Goal: Transaction & Acquisition: Download file/media

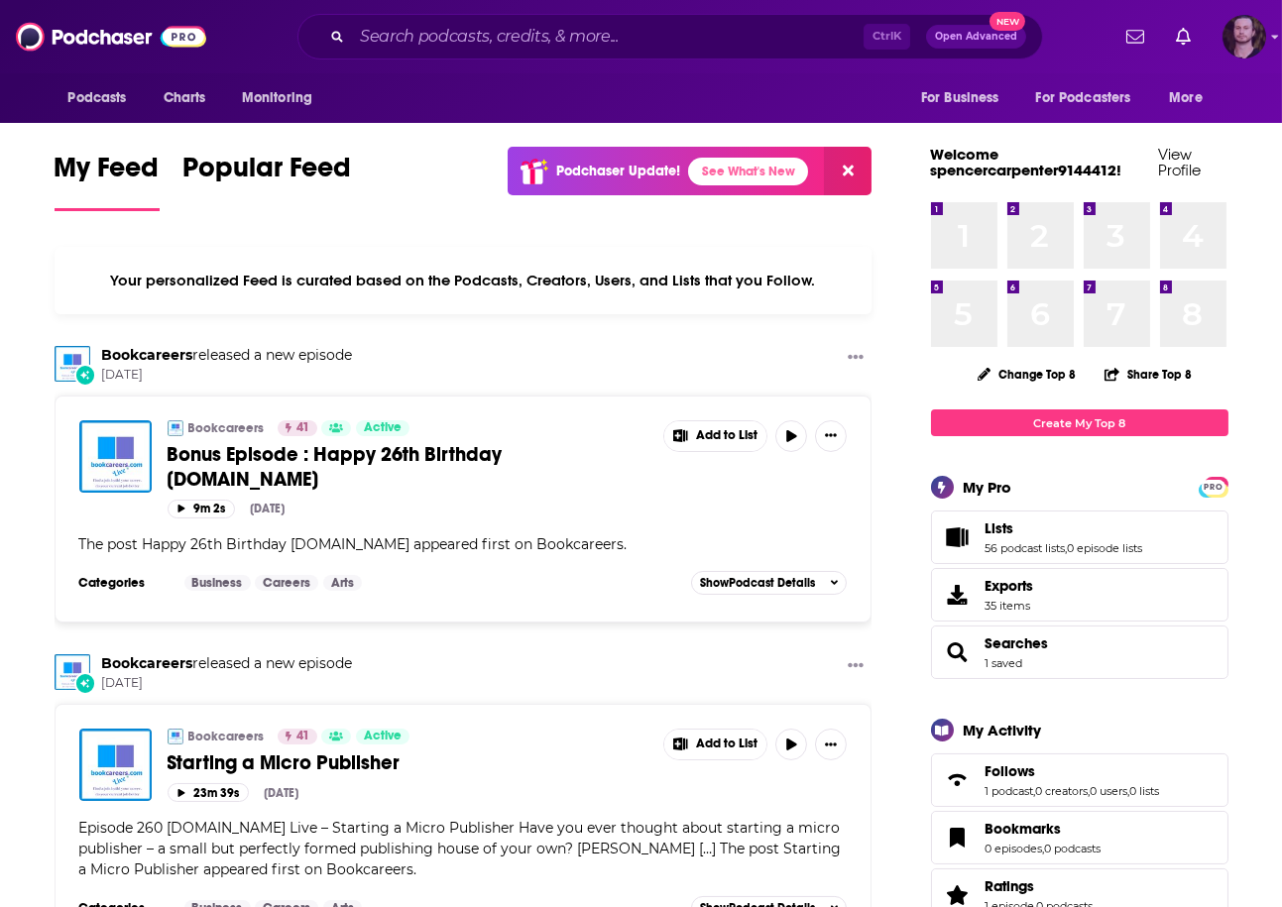
click at [1246, 42] on img "Logged in as OutlierAudio" at bounding box center [1244, 37] width 44 height 44
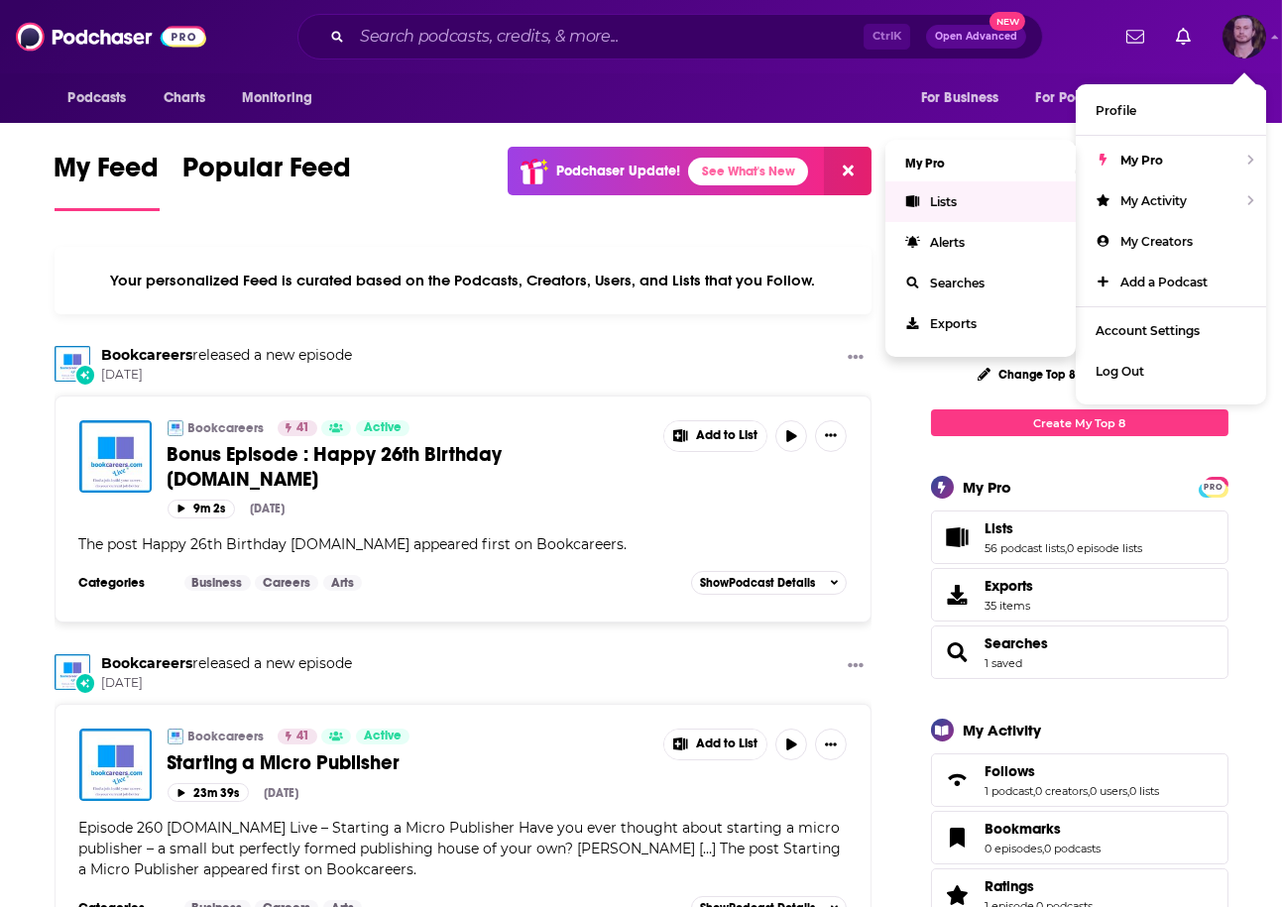
click at [986, 197] on link "Lists" at bounding box center [980, 201] width 190 height 41
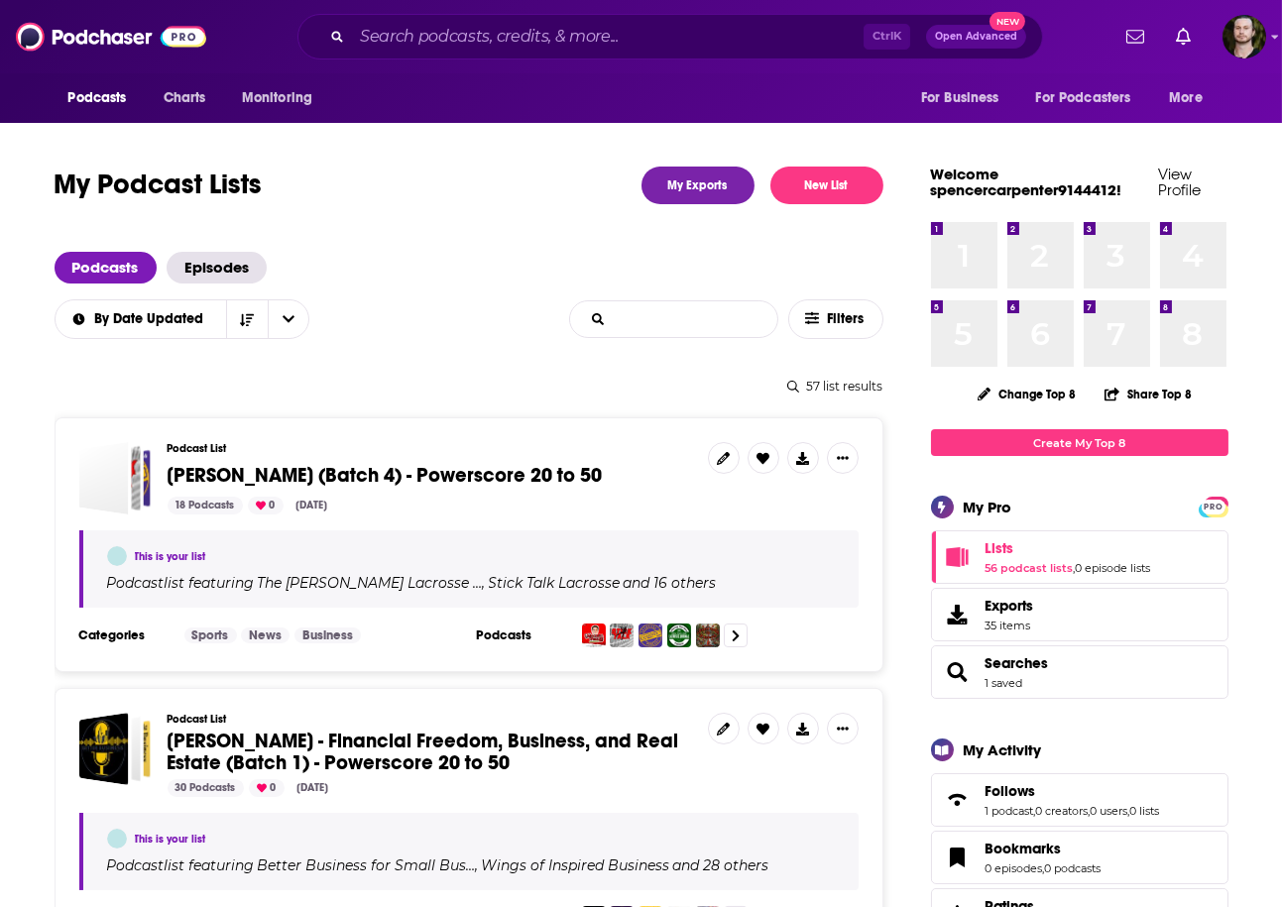
click at [689, 323] on input "List Search Input" at bounding box center [673, 319] width 207 height 36
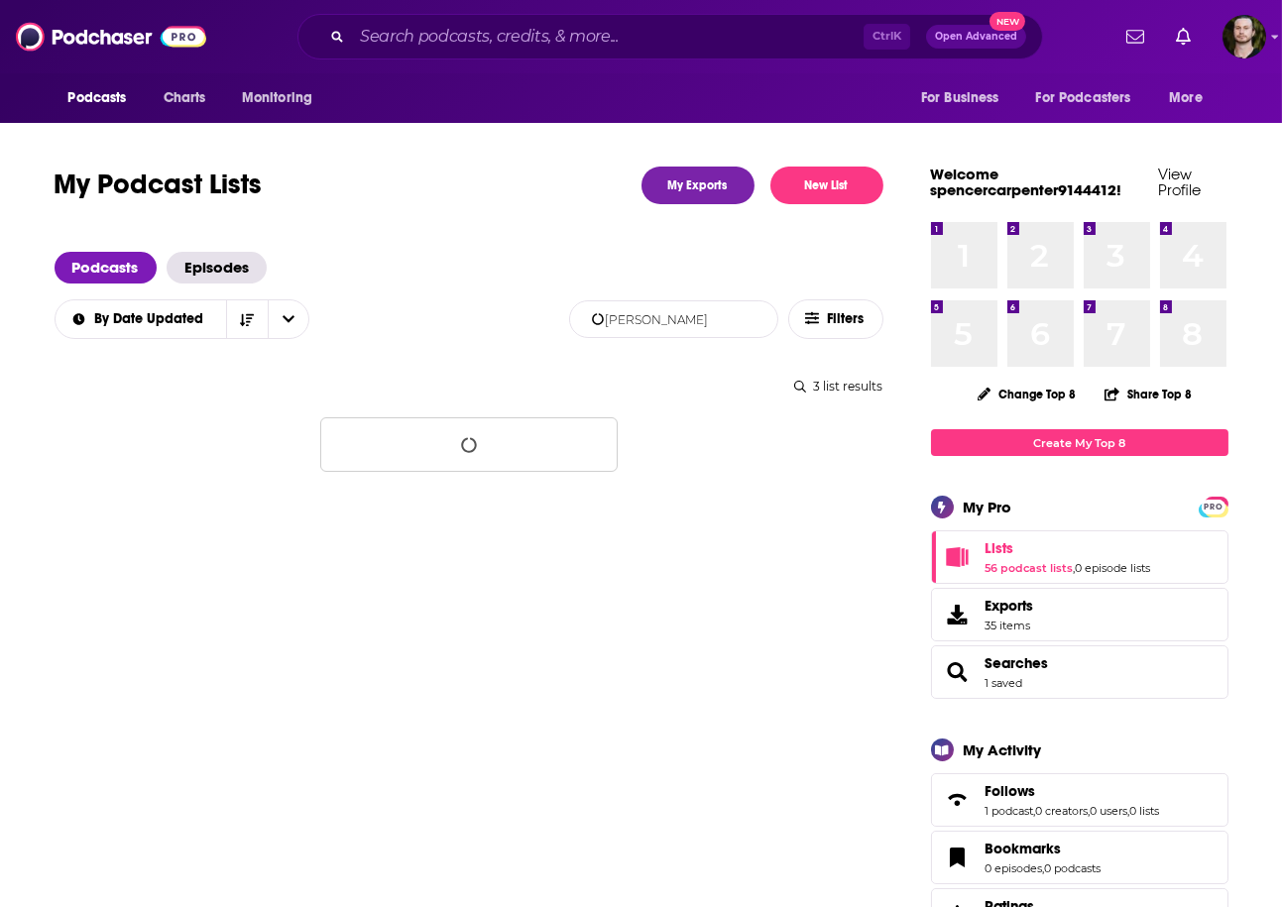
type input "[PERSON_NAME]"
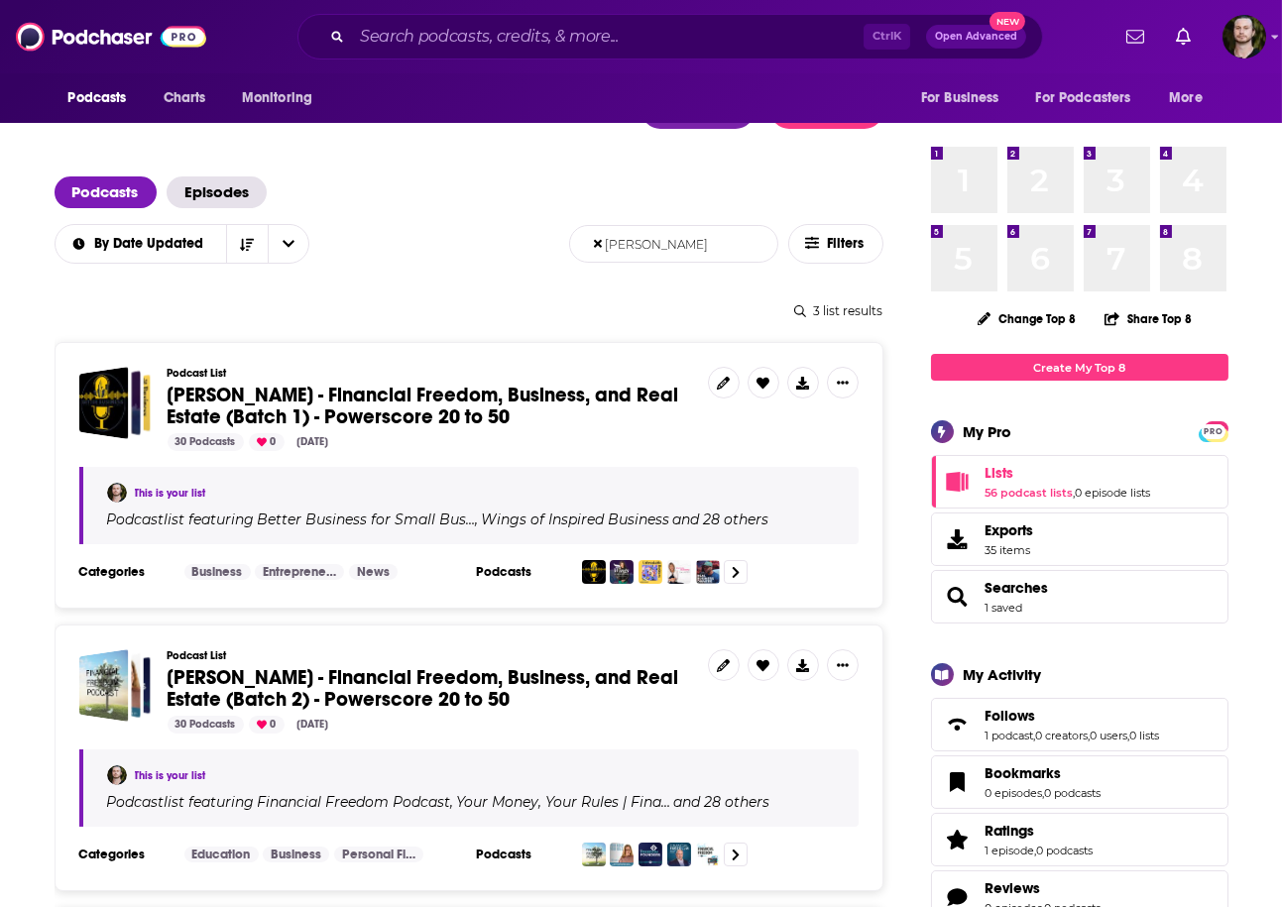
scroll to position [159, 0]
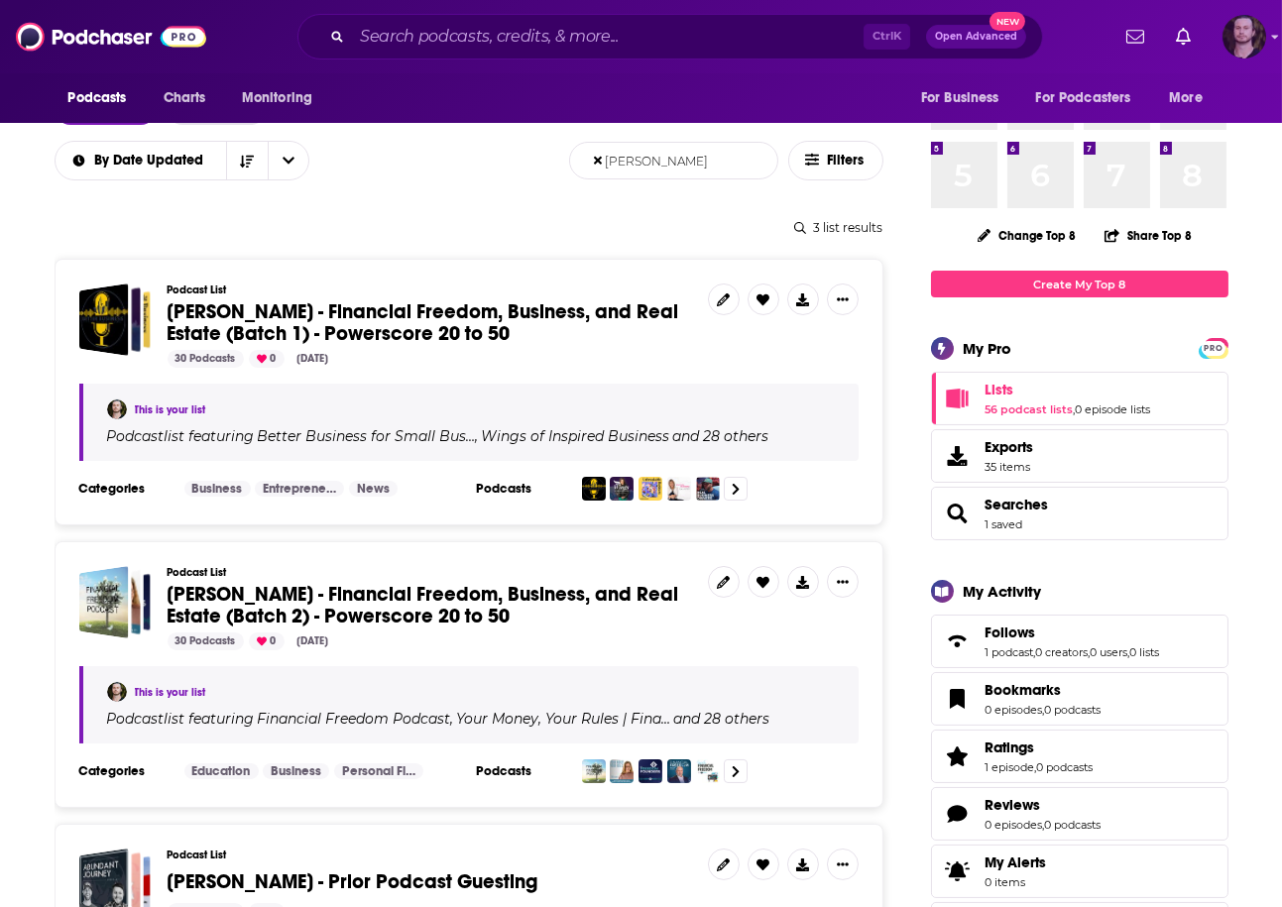
click at [1257, 28] on img "Logged in as OutlierAudio" at bounding box center [1244, 37] width 44 height 44
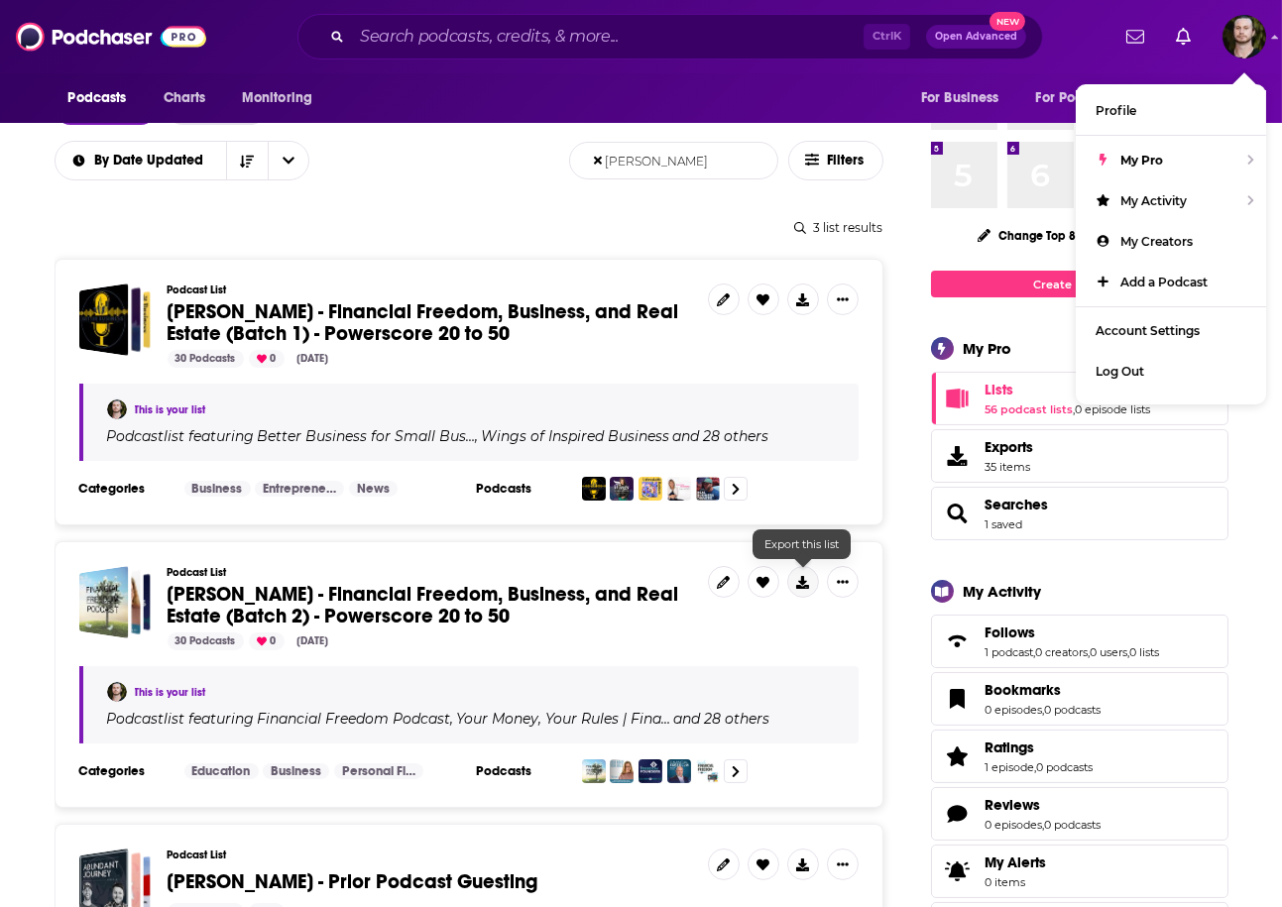
click at [813, 590] on button at bounding box center [803, 582] width 32 height 32
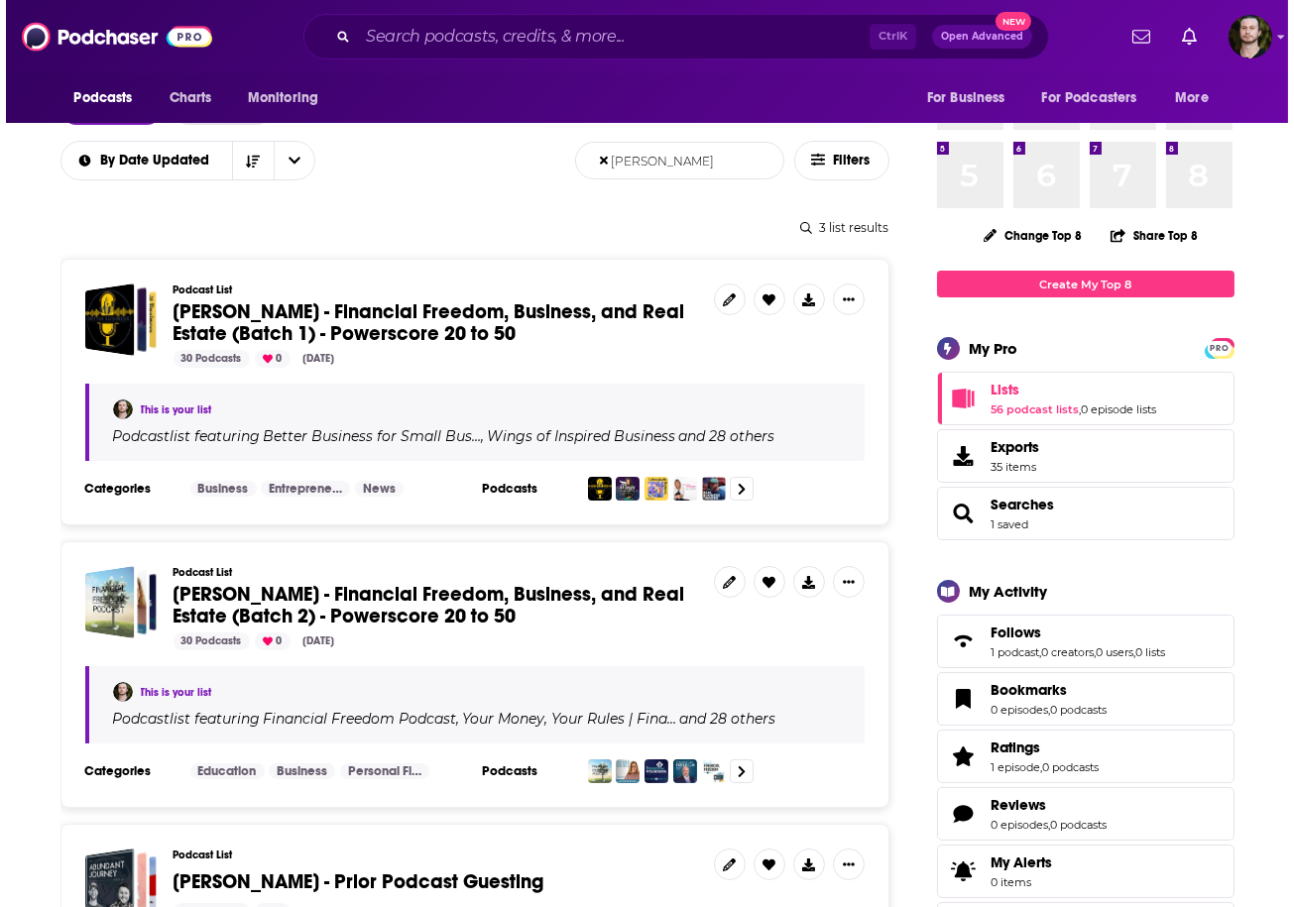
scroll to position [0, 0]
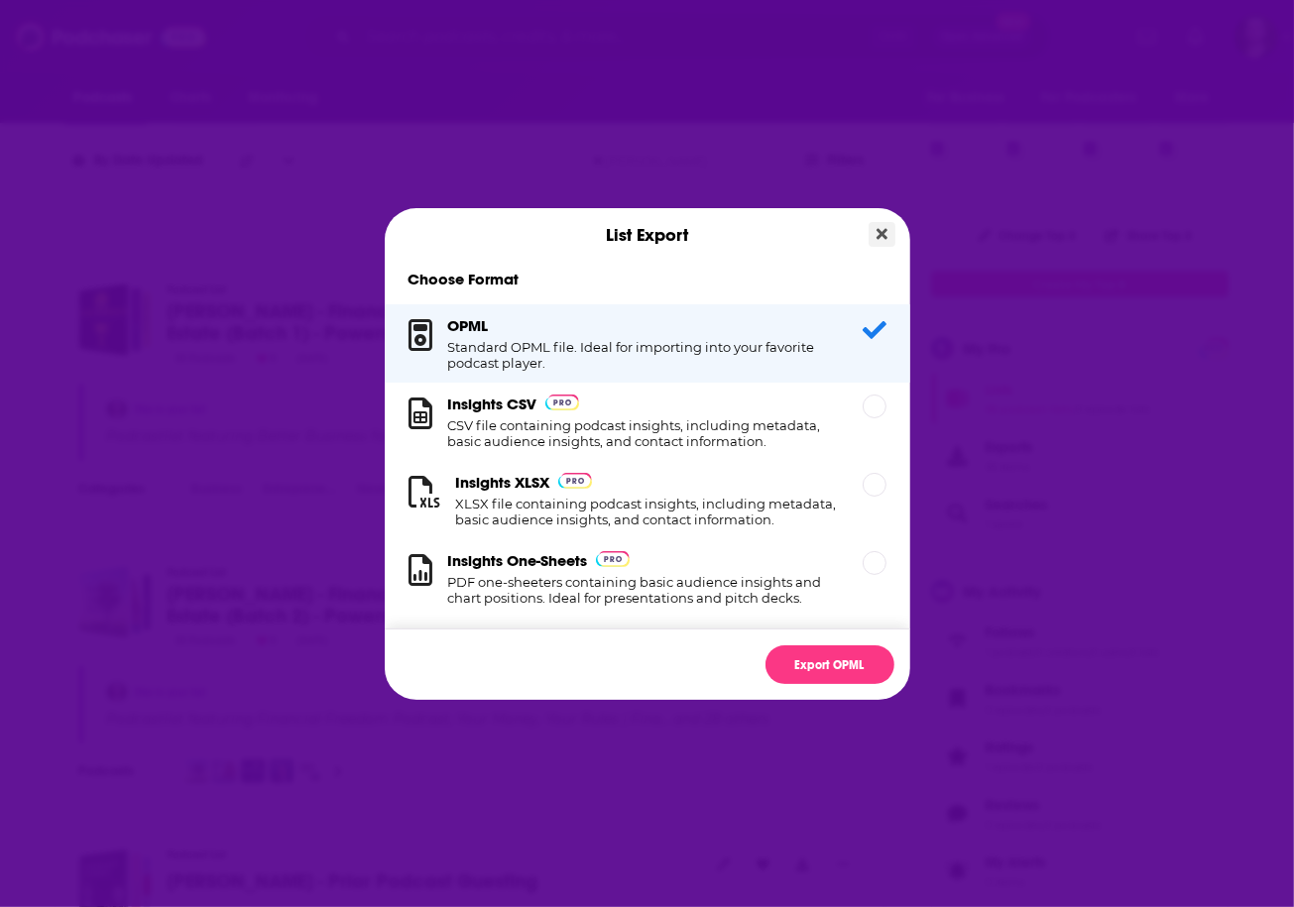
click at [882, 235] on icon "Close" at bounding box center [881, 233] width 11 height 11
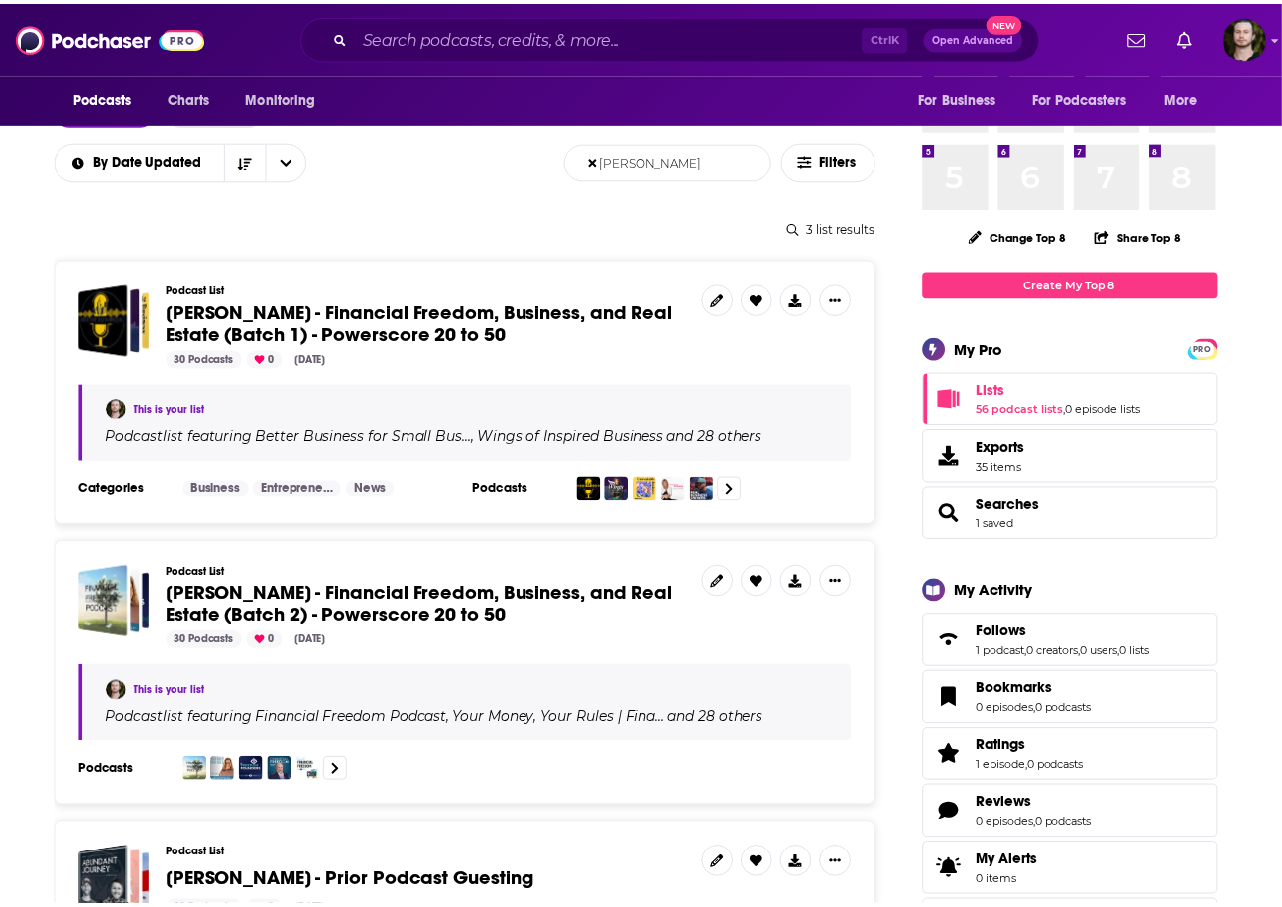
scroll to position [159, 0]
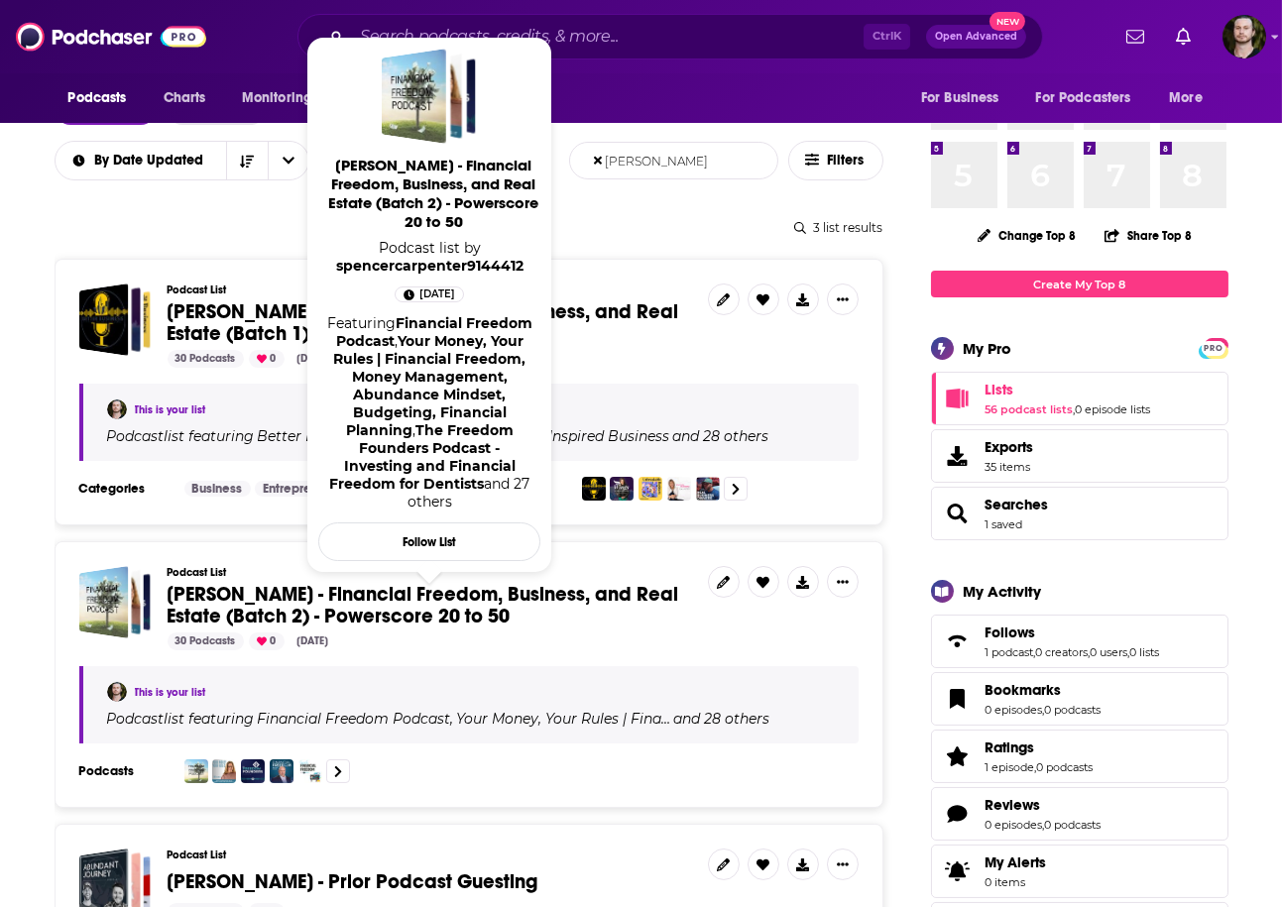
click at [409, 593] on span "[PERSON_NAME] - Financial Freedom, Business, and Real Estate (Batch 2) - Powers…" at bounding box center [424, 605] width 512 height 47
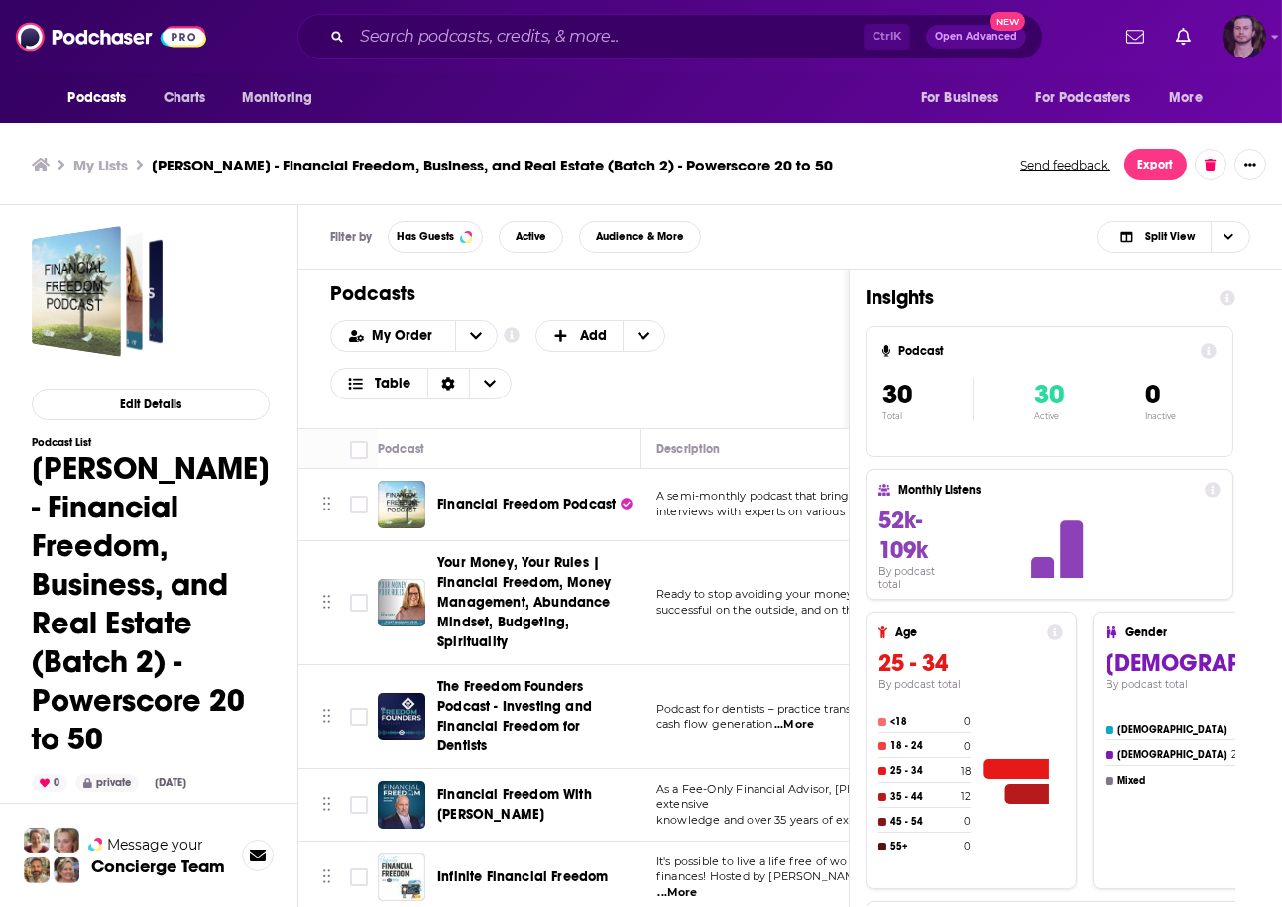
click at [1257, 48] on img "Logged in as OutlierAudio" at bounding box center [1244, 37] width 44 height 44
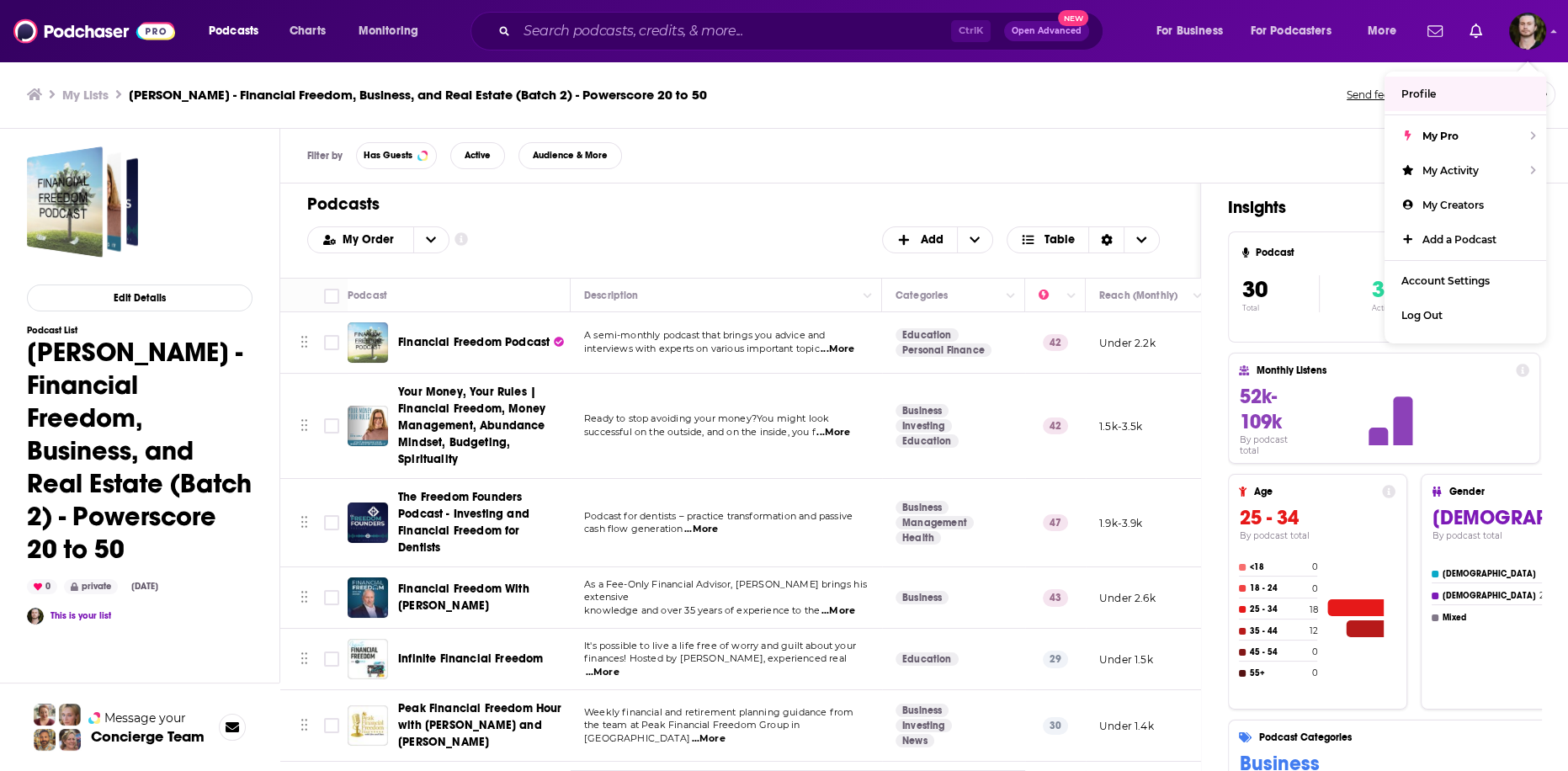
click at [772, 170] on div "Filter by Has Guests Active Audience & More Split View" at bounding box center [925, 156] width 1289 height 54
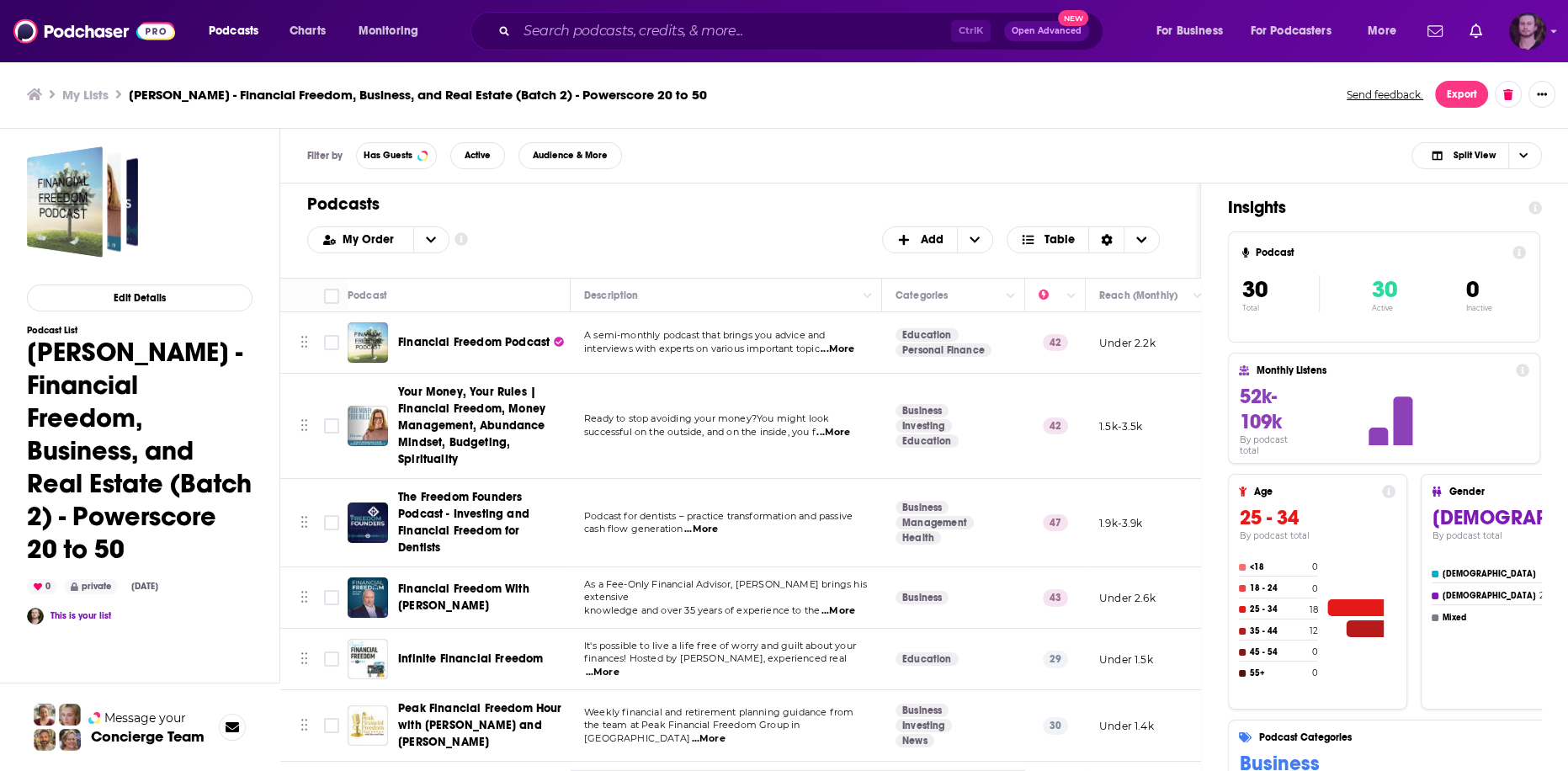
click at [1359, 30] on img "Logged in as OutlierAudio" at bounding box center [1527, 31] width 37 height 37
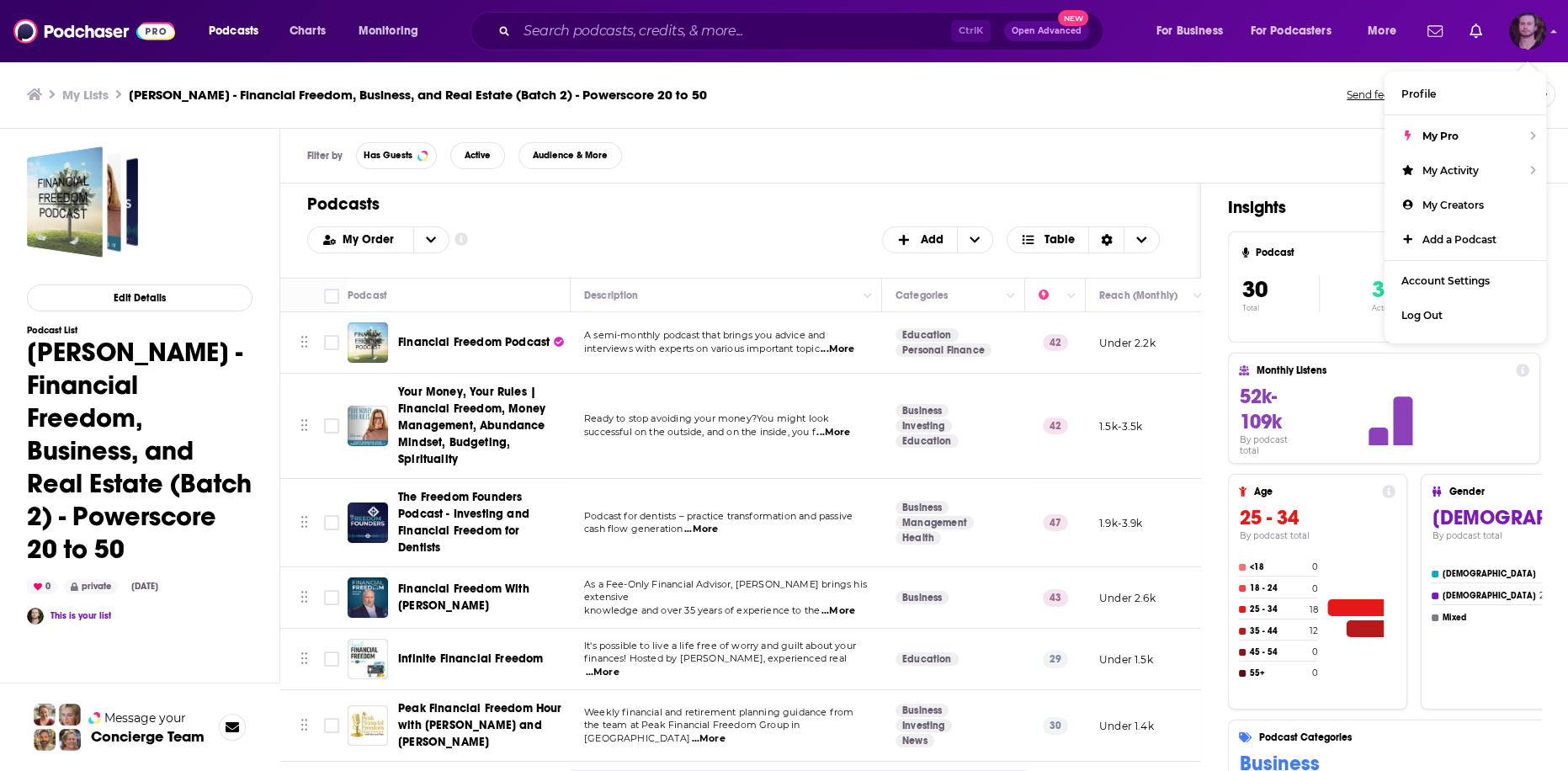
click at [1359, 30] on img "Logged in as OutlierAudio" at bounding box center [1527, 31] width 37 height 37
click at [1170, 114] on div "My Lists [PERSON_NAME] - Financial Freedom, Business, and Real Estate (Batch 2)…" at bounding box center [784, 94] width 1569 height 68
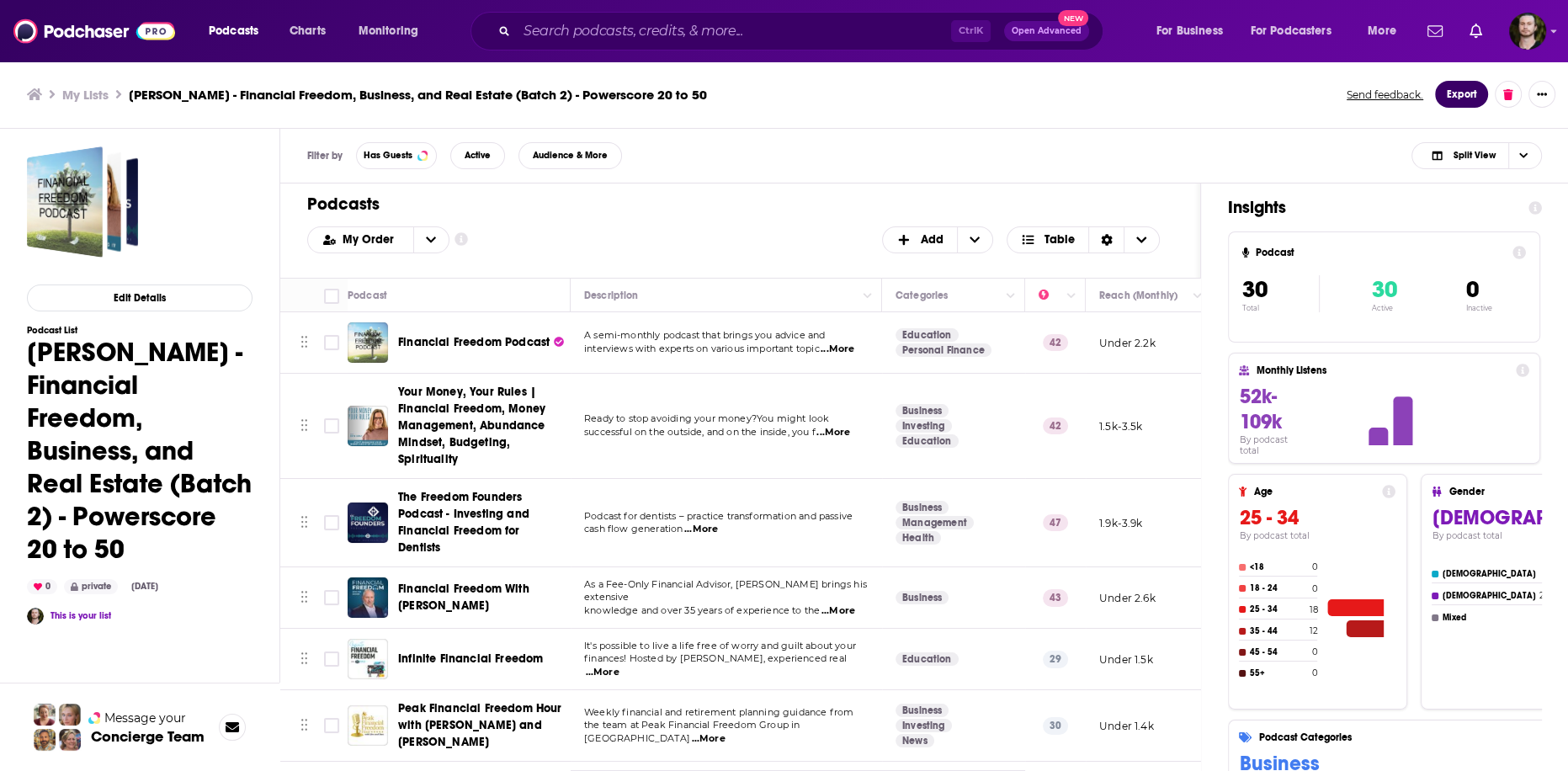
click at [1359, 99] on button "Export" at bounding box center [1461, 94] width 53 height 27
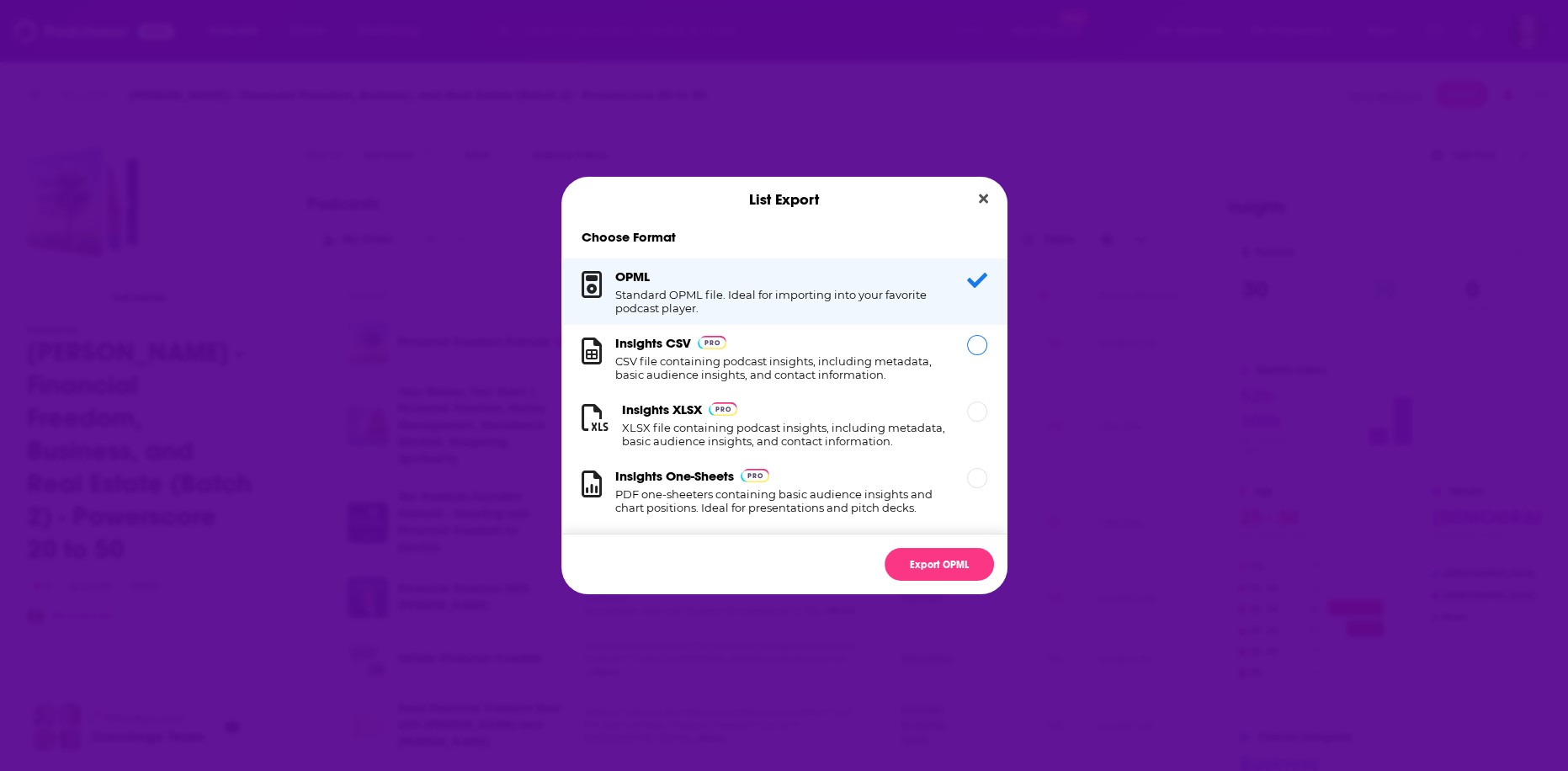
click at [856, 340] on div "Insights CSV CSV file containing podcast insights, including metadata, basic au…" at bounding box center [781, 358] width 332 height 47
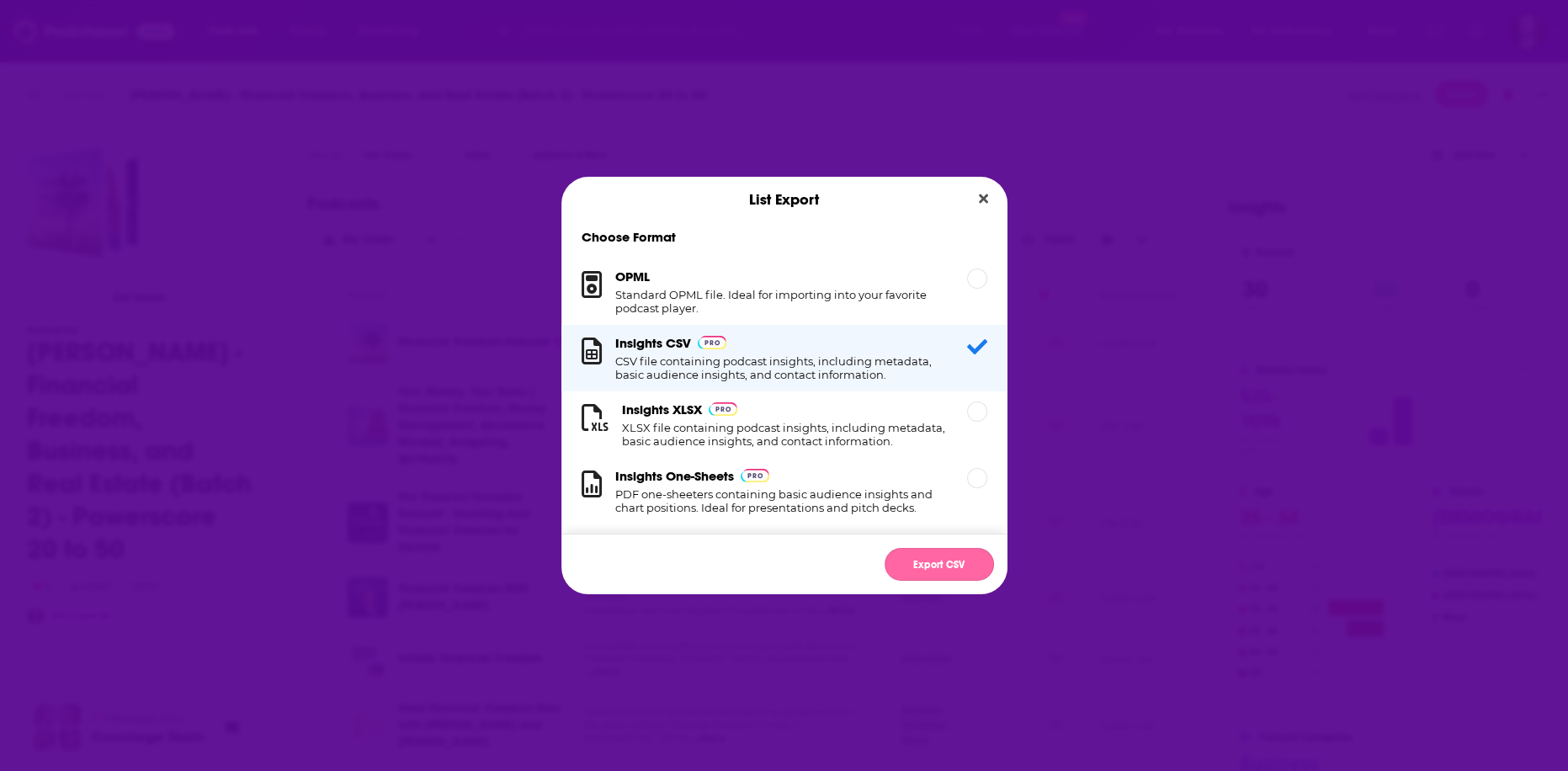
click at [932, 567] on button "Export CSV" at bounding box center [939, 564] width 110 height 33
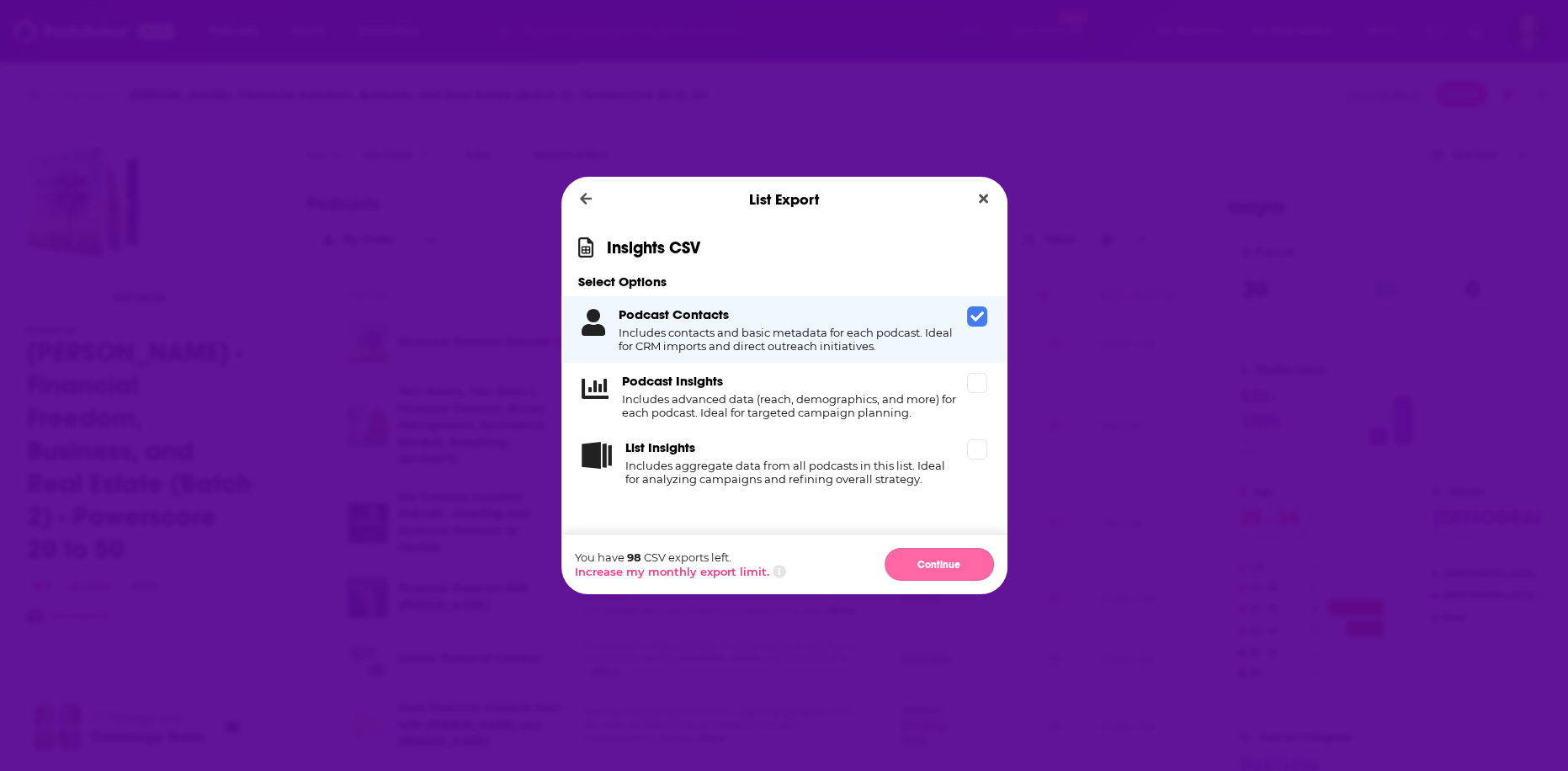
click at [943, 568] on button "Continue" at bounding box center [939, 564] width 110 height 33
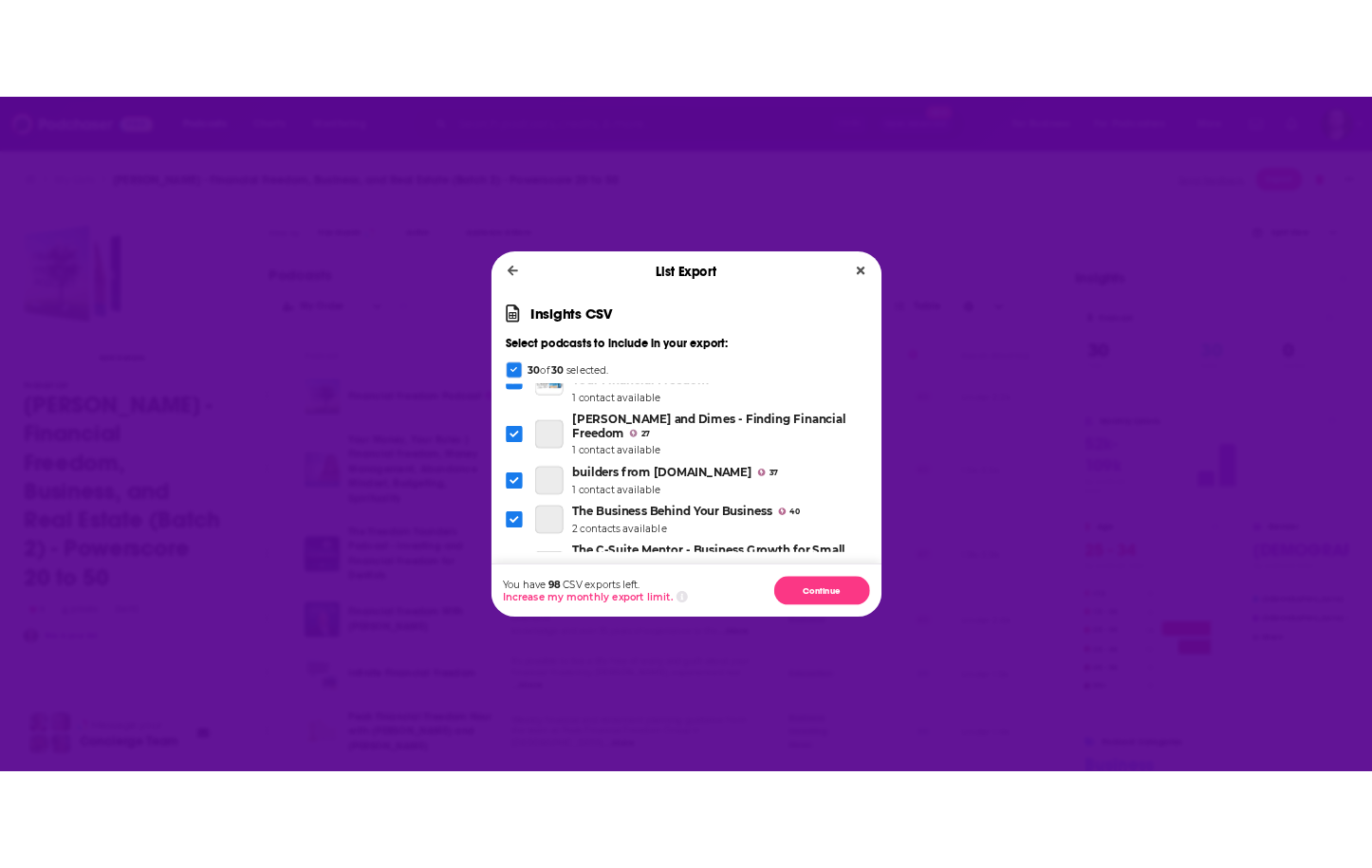
scroll to position [531, 0]
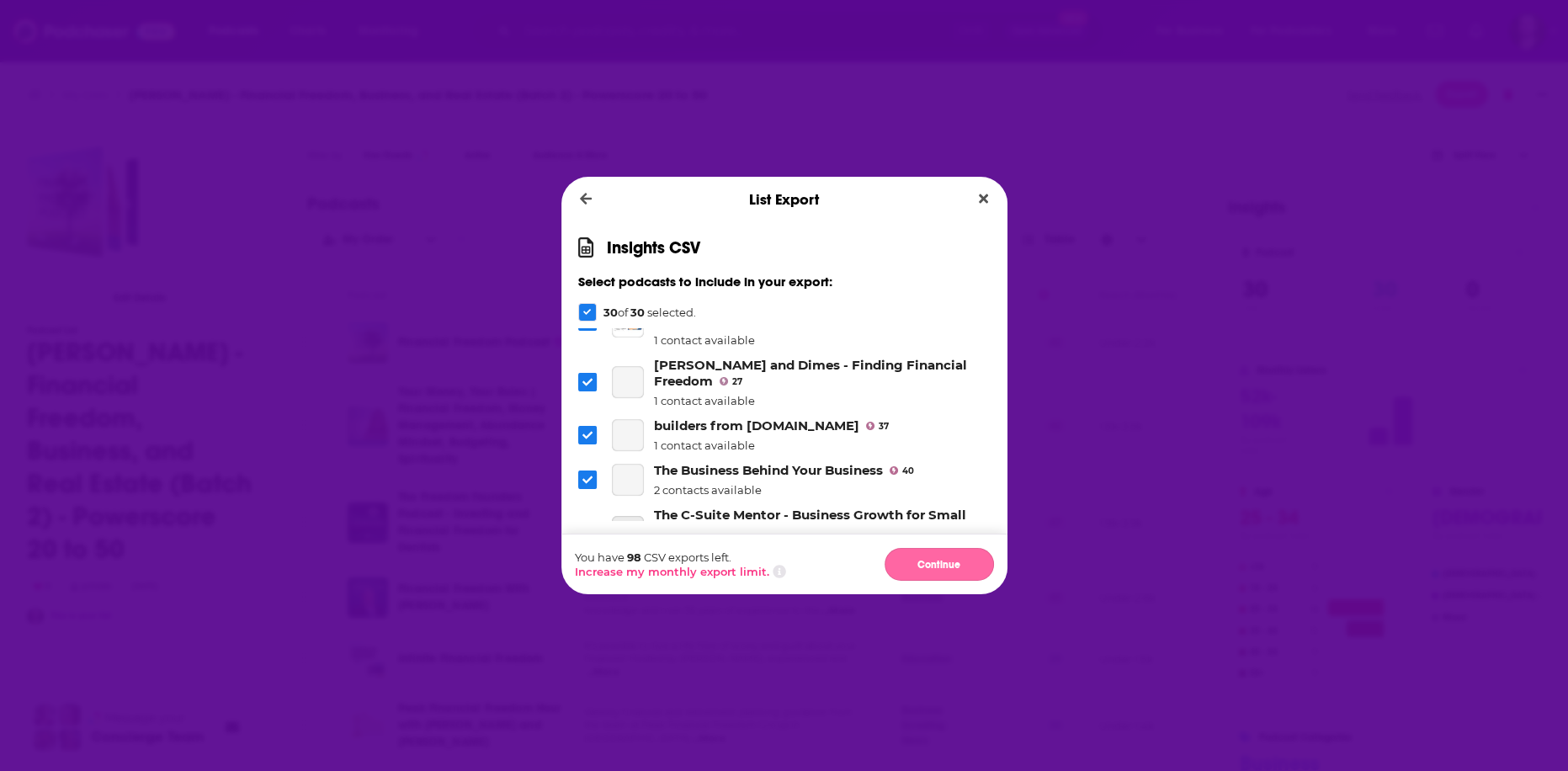
click at [932, 549] on button "Continue" at bounding box center [939, 564] width 110 height 33
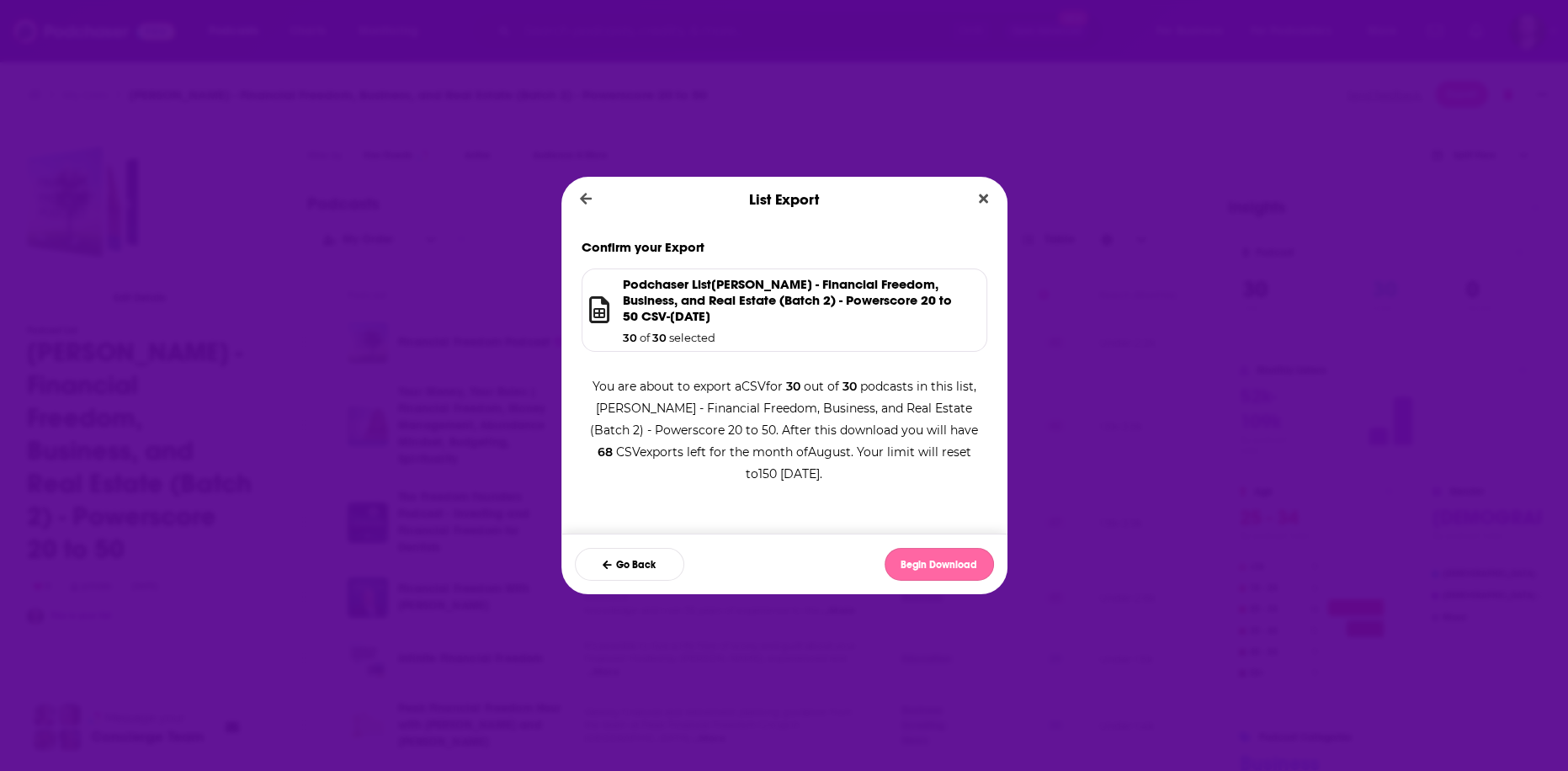
click at [944, 573] on button "Begin Download" at bounding box center [939, 564] width 110 height 33
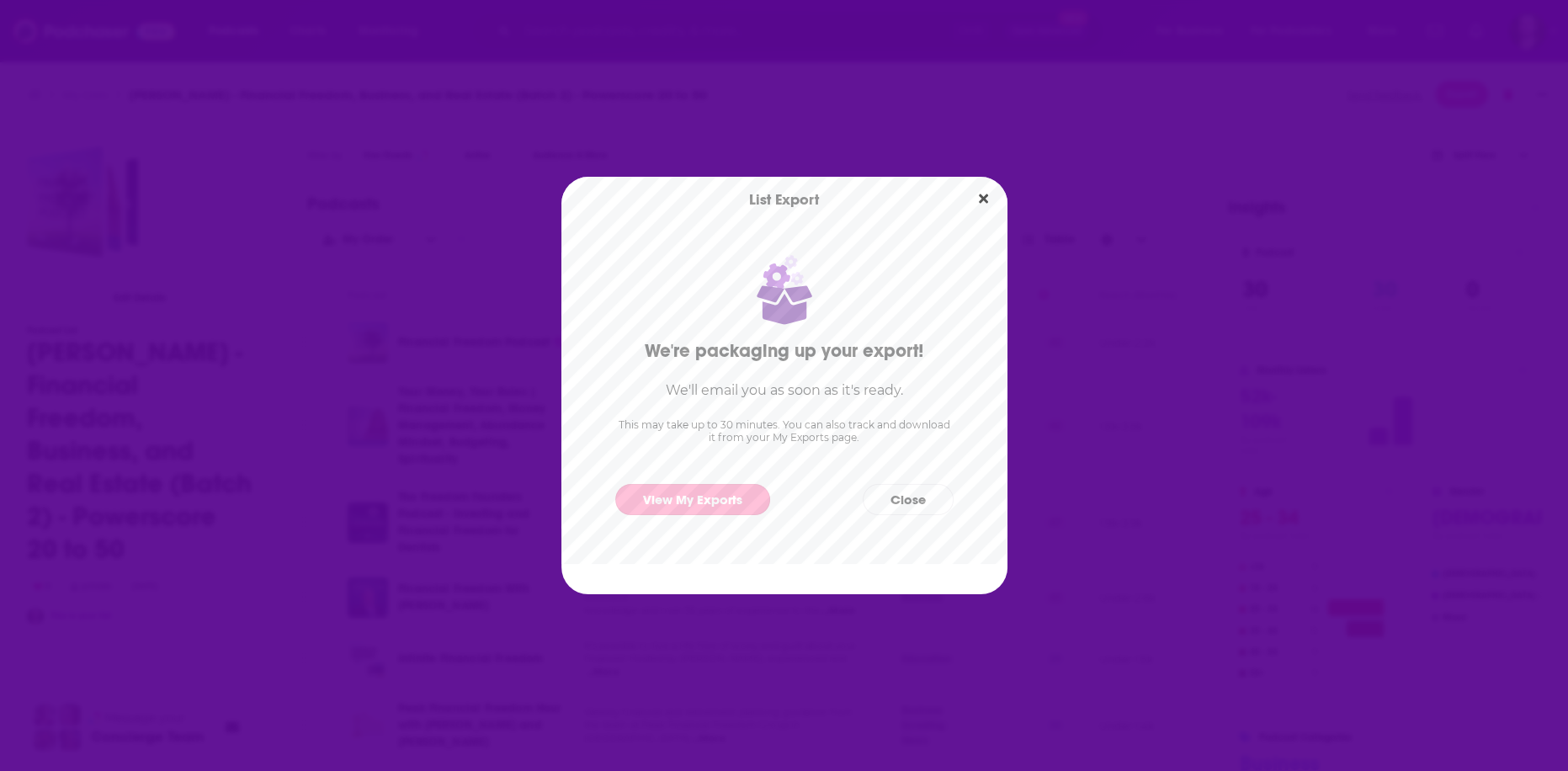
click at [739, 497] on link "View My Exports" at bounding box center [693, 499] width 155 height 31
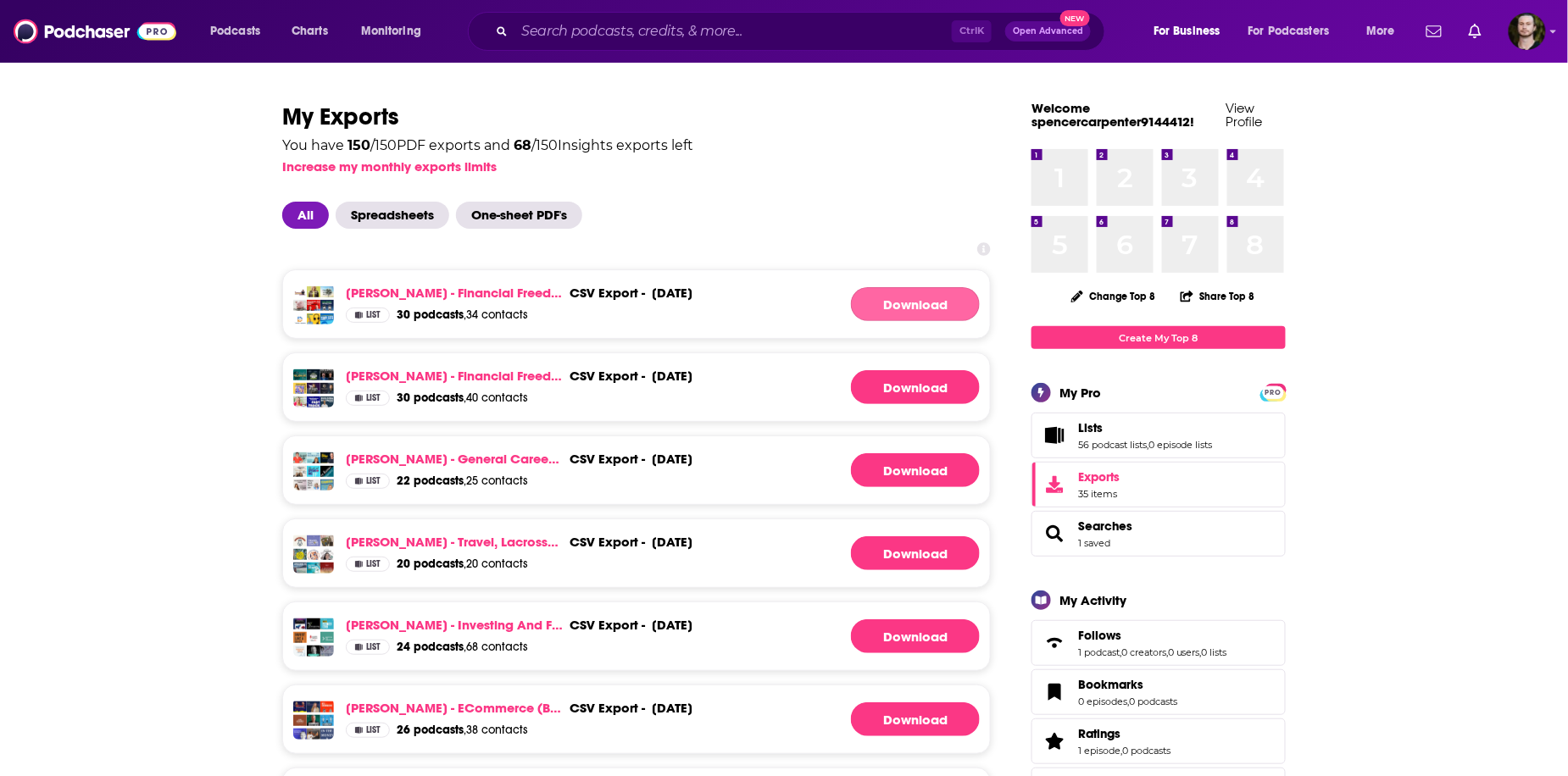
click at [855, 299] on link "Download" at bounding box center [915, 304] width 129 height 34
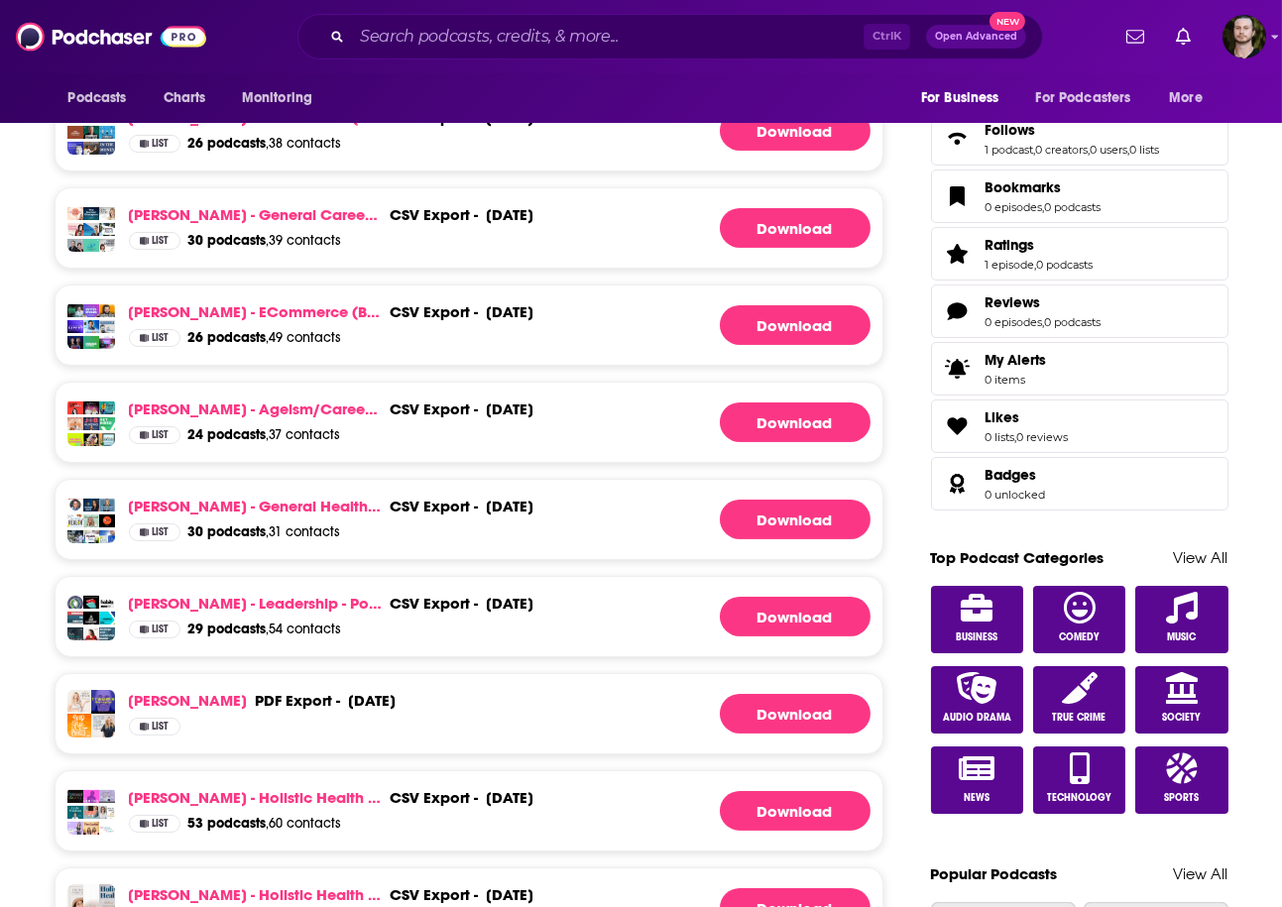
scroll to position [793, 0]
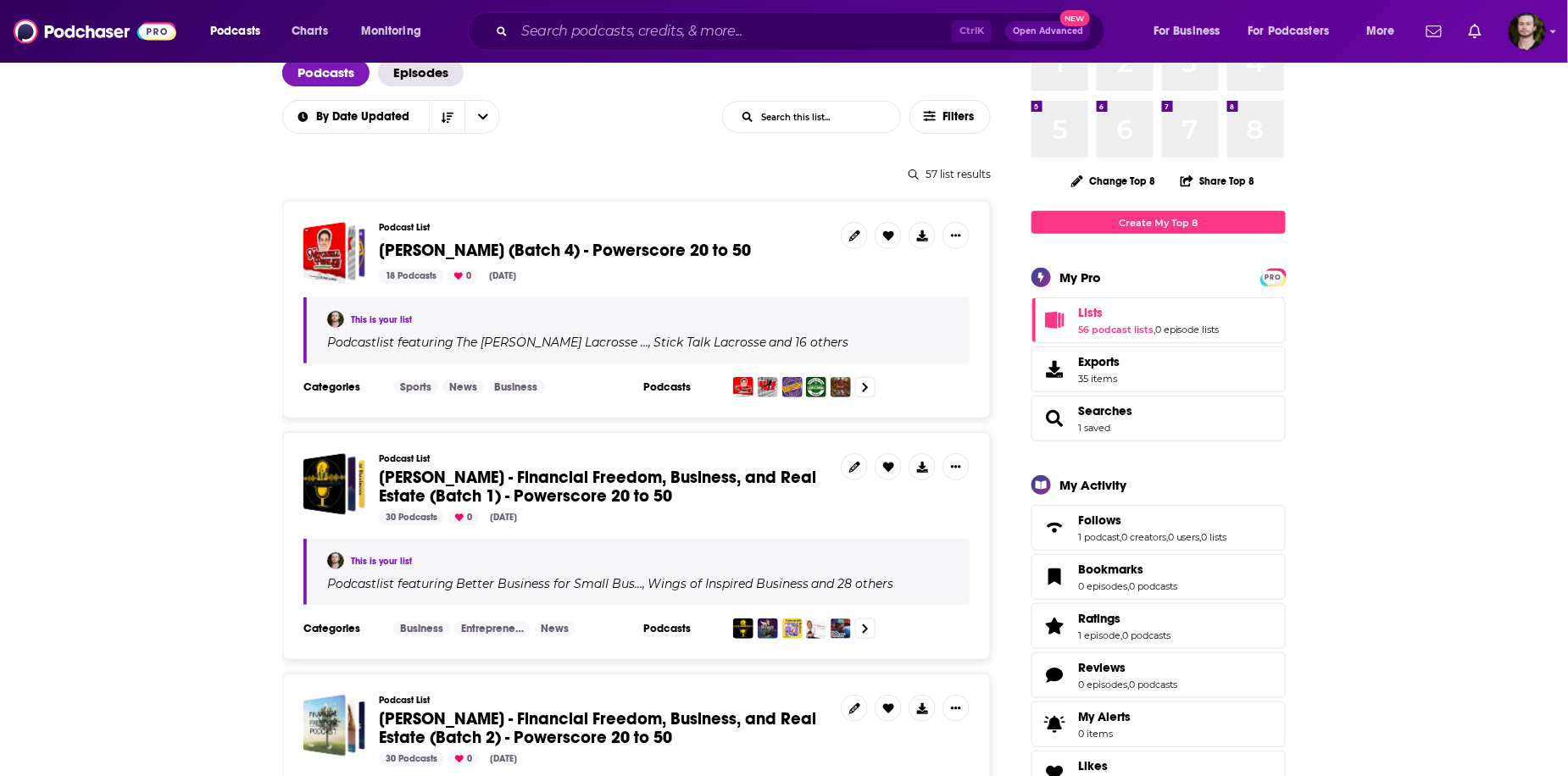
scroll to position [136, 0]
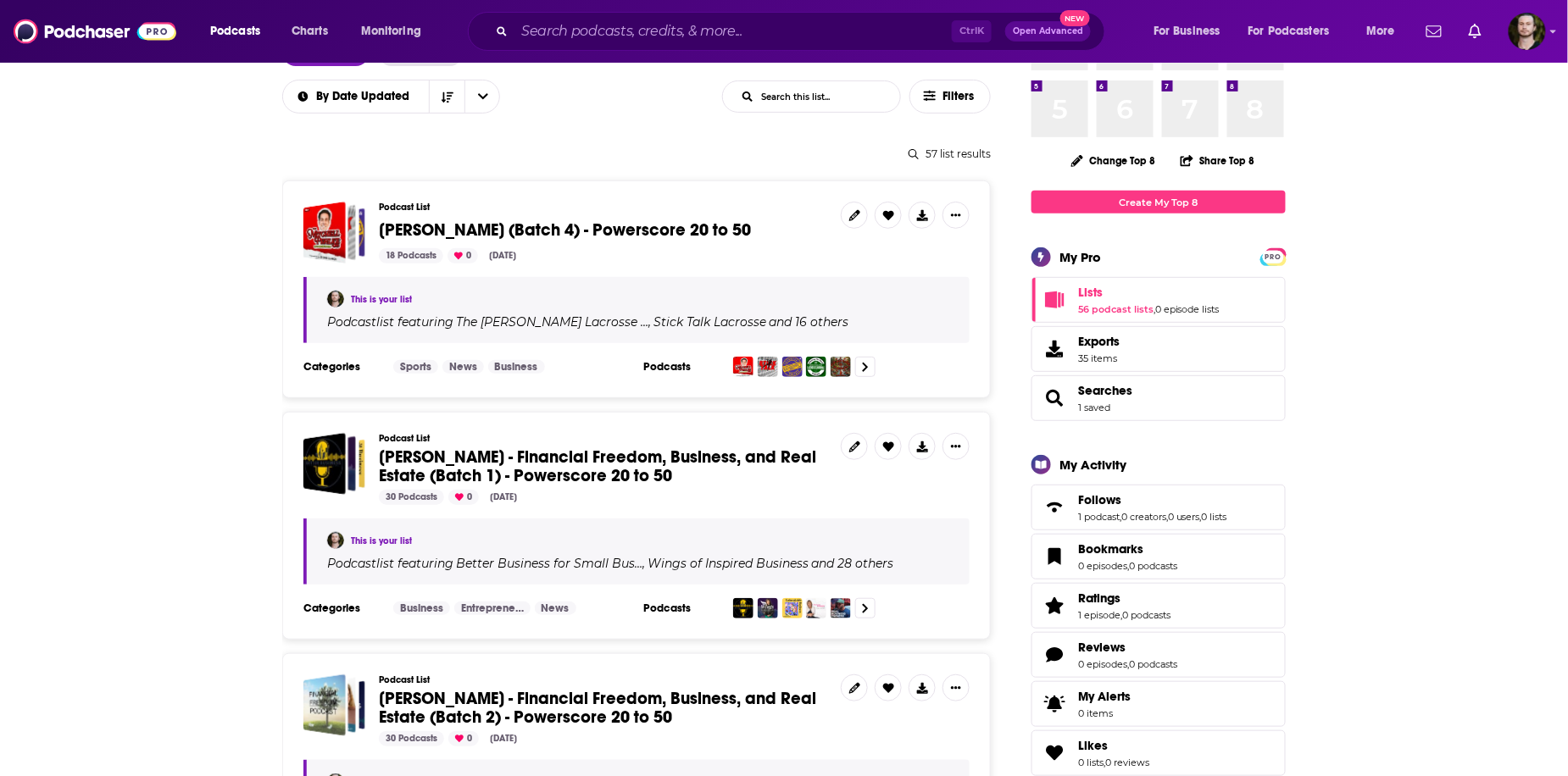
click at [627, 486] on span "[PERSON_NAME] - Financial Freedom, Business, and Real Estate (Batch 1) - Powers…" at bounding box center [598, 466] width 438 height 40
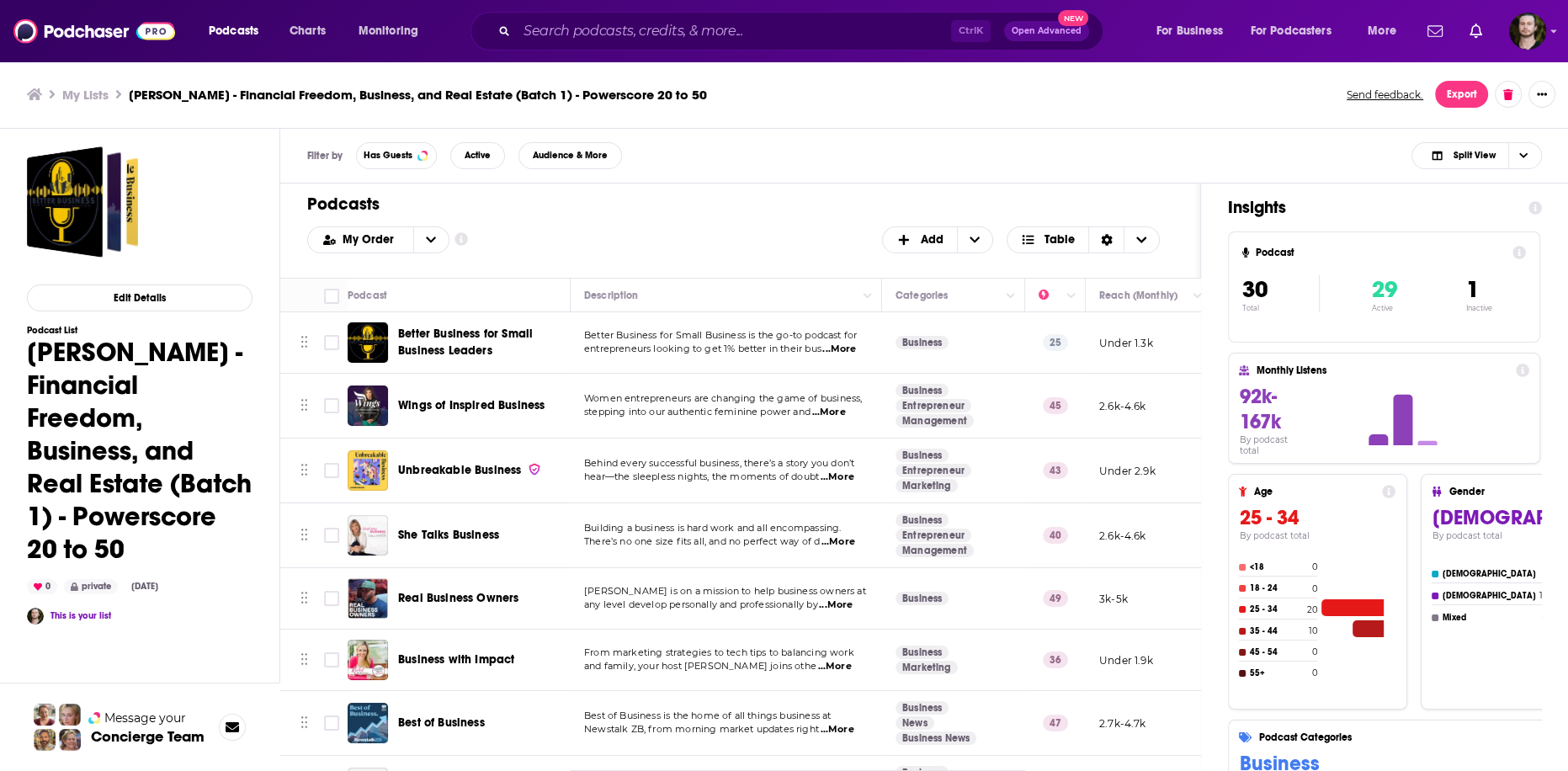
click at [842, 537] on span "...More" at bounding box center [839, 542] width 34 height 14
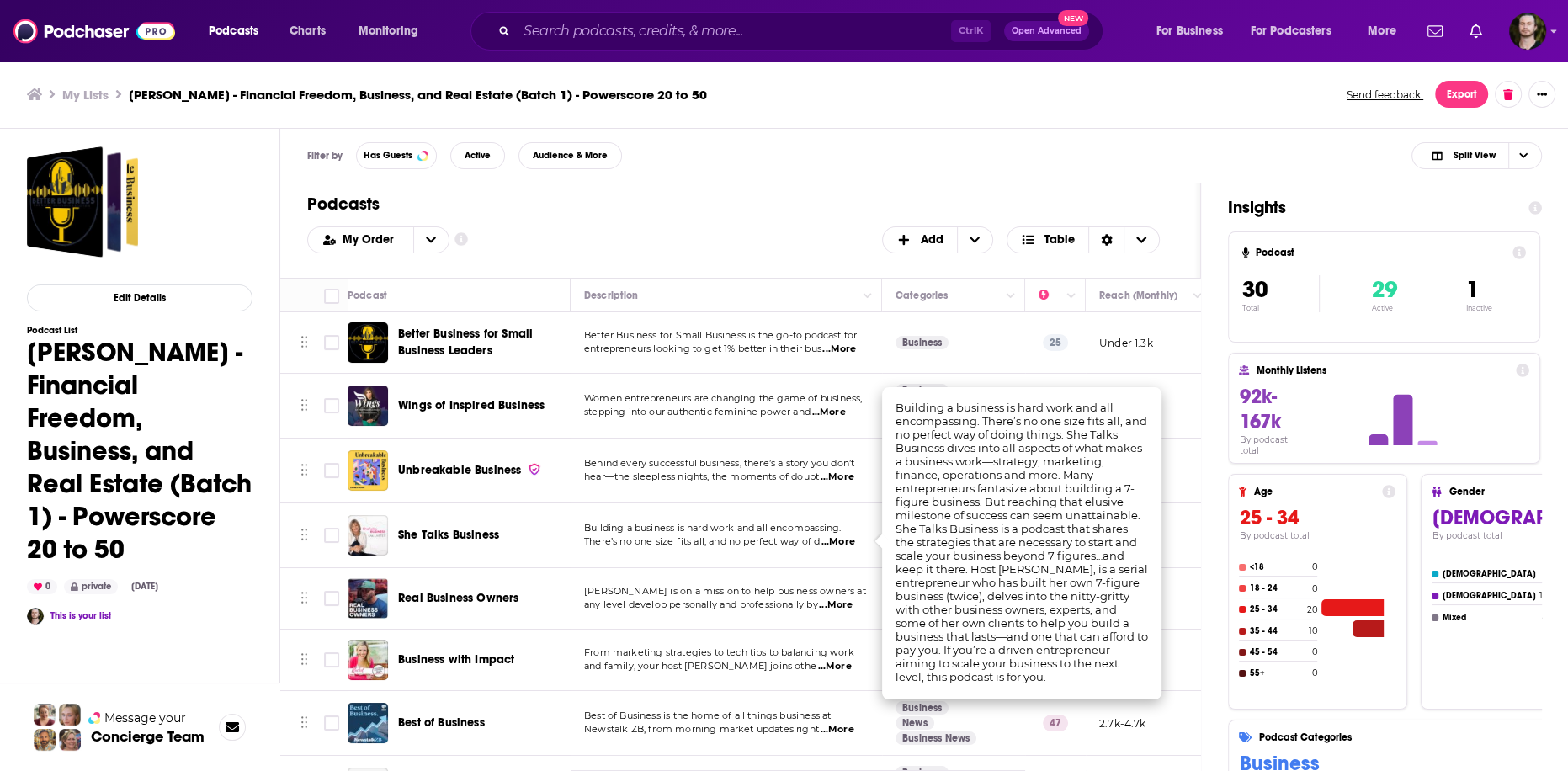
click at [851, 537] on span "...More" at bounding box center [839, 542] width 34 height 14
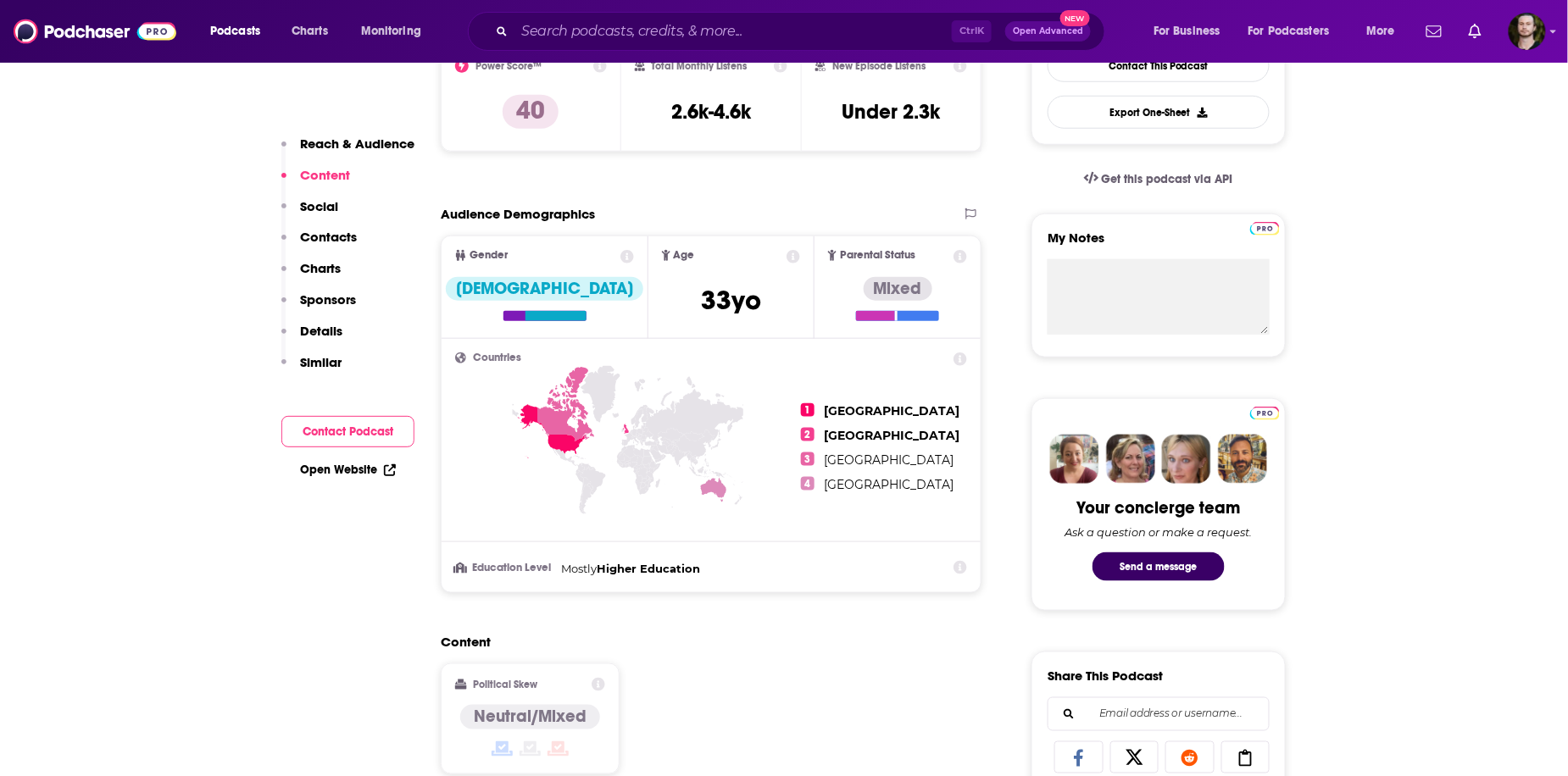
scroll to position [407, 0]
